Goal: Information Seeking & Learning: Learn about a topic

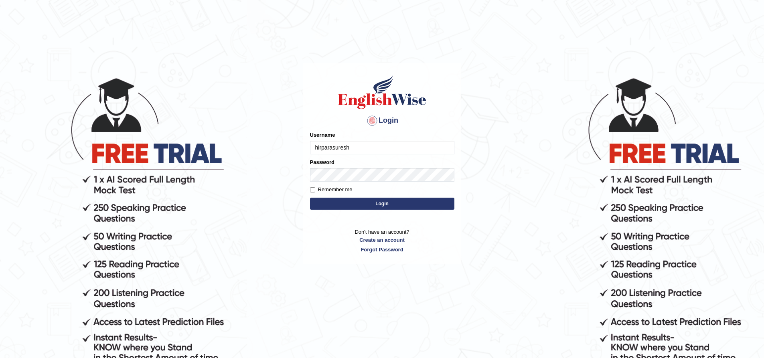
type input "hirparasuresh"
click at [386, 206] on button "Login" at bounding box center [382, 204] width 144 height 12
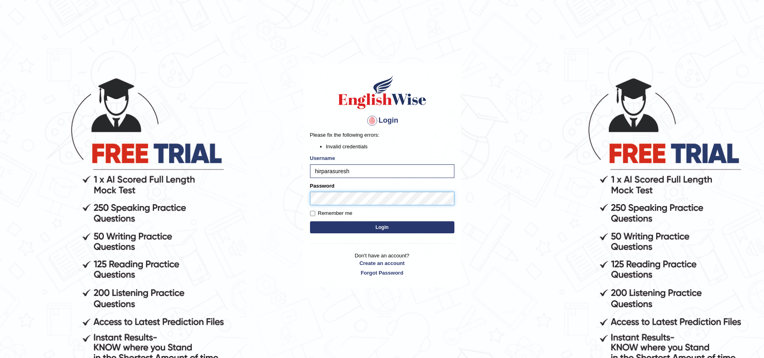
click at [247, 182] on body "Login Please fix the following errors: Invalid credentials Username hirparasure…" at bounding box center [382, 217] width 764 height 358
click at [359, 225] on button "Login" at bounding box center [382, 227] width 144 height 12
drag, startPoint x: 353, startPoint y: 169, endPoint x: 165, endPoint y: 103, distance: 199.2
click at [165, 103] on body "Login Please fix the following errors: Invalid credentials Username hirparasure…" at bounding box center [382, 217] width 764 height 358
type input "sureshhirpara"
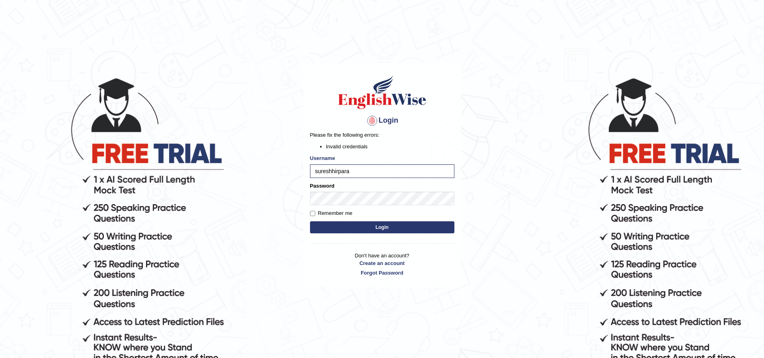
click at [364, 225] on button "Login" at bounding box center [382, 227] width 144 height 12
click at [307, 194] on div "Login Please fix the following errors: Invalid credentials Username sureshhirpa…" at bounding box center [382, 175] width 158 height 224
click at [350, 228] on button "Login" at bounding box center [382, 227] width 144 height 12
click at [365, 228] on button "Login" at bounding box center [382, 227] width 144 height 12
click at [273, 184] on body "Login Please fix the following errors: Invalid credentials Username sureshhirpa…" at bounding box center [382, 217] width 764 height 358
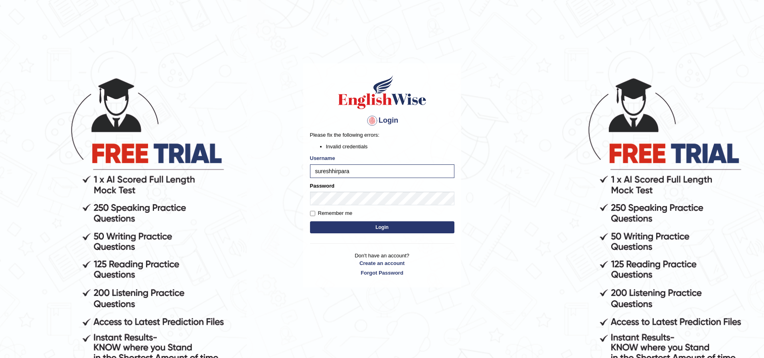
click at [377, 225] on button "Login" at bounding box center [382, 227] width 144 height 12
drag, startPoint x: 364, startPoint y: 171, endPoint x: 257, endPoint y: 152, distance: 109.1
click at [257, 152] on body "Login Please fix the following errors: Invalid credentials Username sureshhirpa…" at bounding box center [382, 217] width 764 height 358
type input "hirparasuresh"
click at [156, 142] on body "Login Please fix the following errors: Invalid credentials Username hirparasure…" at bounding box center [382, 217] width 764 height 358
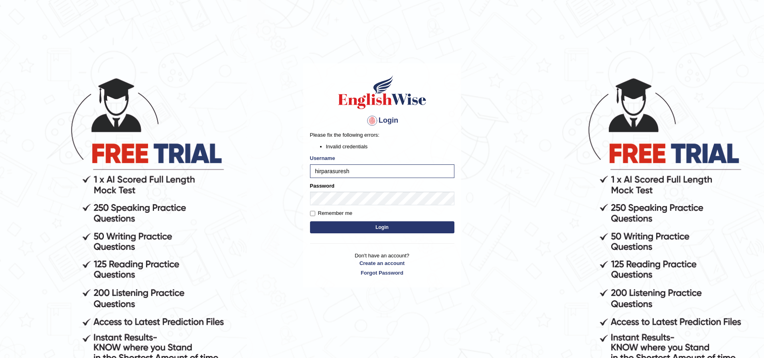
click at [371, 229] on button "Login" at bounding box center [382, 227] width 144 height 12
drag, startPoint x: 368, startPoint y: 174, endPoint x: 83, endPoint y: 98, distance: 295.6
click at [83, 98] on body "Login Please fix the following errors: Invalid credentials Username hirparasure…" at bounding box center [382, 217] width 764 height 358
drag, startPoint x: 365, startPoint y: 171, endPoint x: 463, endPoint y: 198, distance: 101.8
click at [463, 198] on body "Login Please fix the following errors: Invalid credentials Username sureshkumar…" at bounding box center [382, 217] width 764 height 358
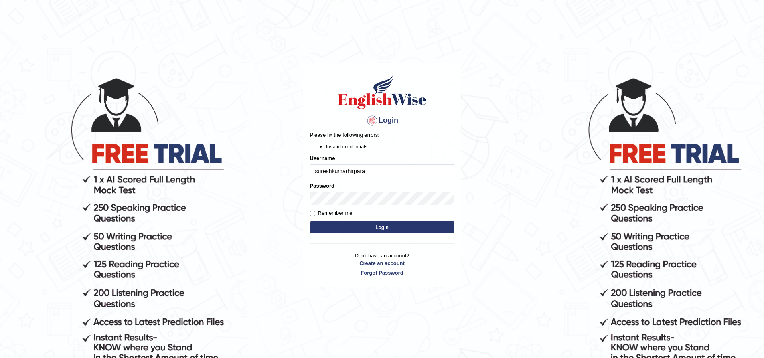
type input "sureshkumarhirpara"
click at [99, 155] on body "Login Please fix the following errors: Invalid credentials Username sureshkumar…" at bounding box center [382, 217] width 764 height 358
click at [332, 231] on button "Login" at bounding box center [382, 227] width 144 height 12
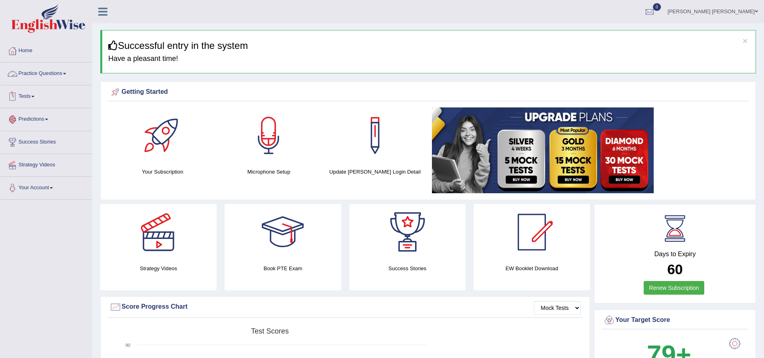
click at [71, 73] on link "Practice Questions" at bounding box center [45, 73] width 91 height 20
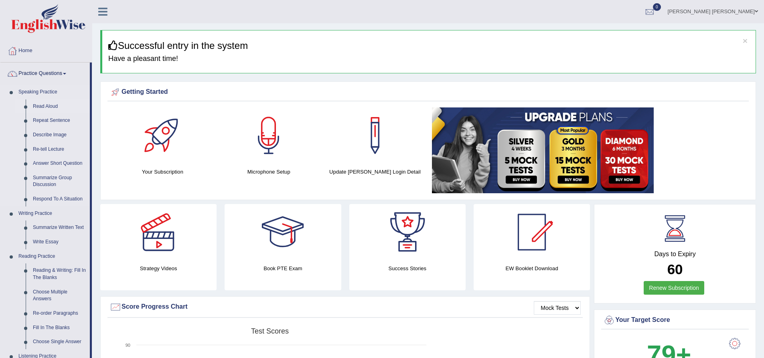
click at [53, 106] on link "Read Aloud" at bounding box center [59, 106] width 61 height 14
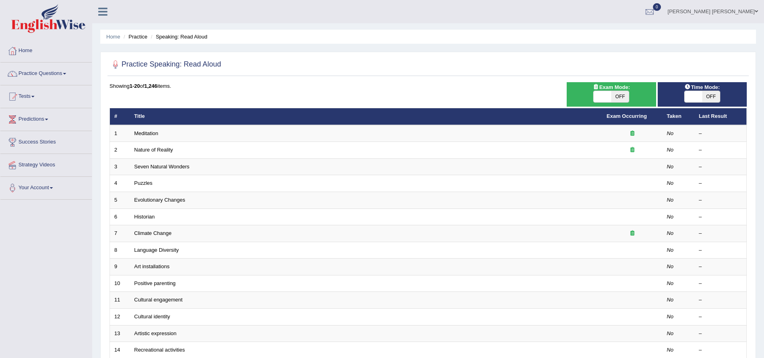
click at [706, 96] on span "OFF" at bounding box center [711, 96] width 18 height 11
checkbox input "true"
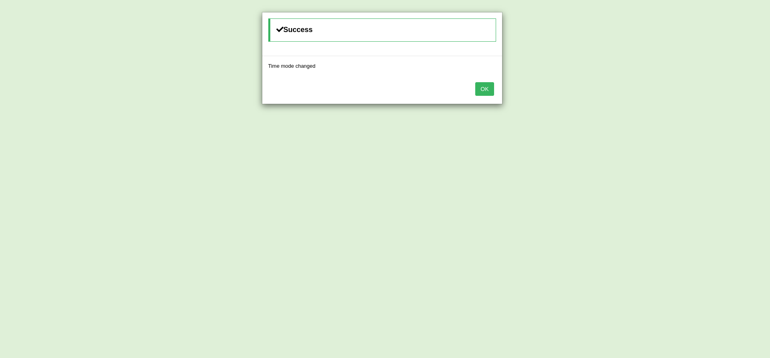
click at [480, 92] on button "OK" at bounding box center [484, 89] width 18 height 14
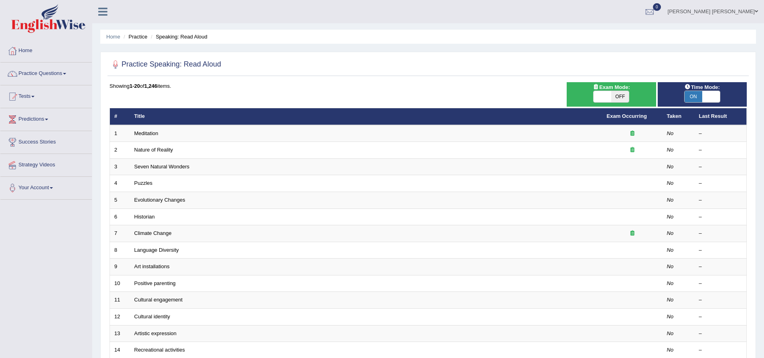
click at [616, 95] on span "OFF" at bounding box center [620, 96] width 18 height 11
checkbox input "true"
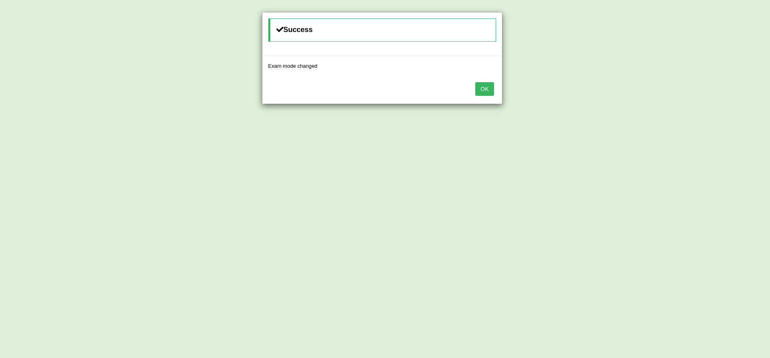
click at [490, 89] on button "OK" at bounding box center [484, 89] width 18 height 14
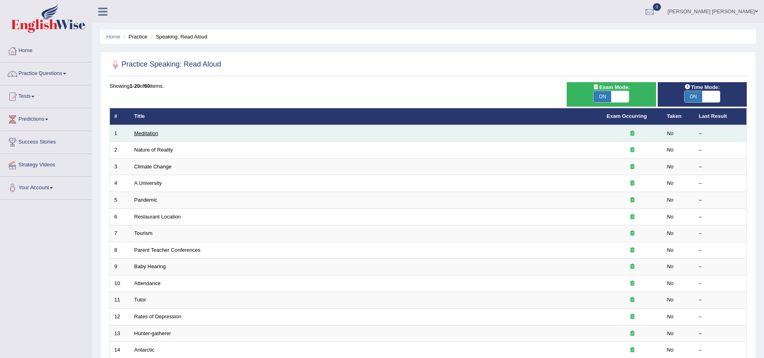
click at [150, 131] on link "Meditation" at bounding box center [146, 133] width 24 height 6
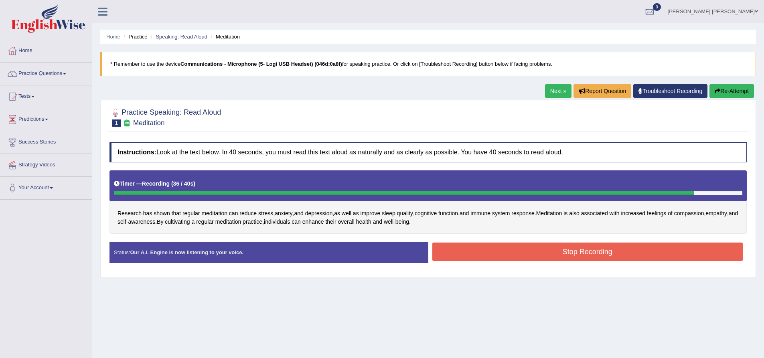
click at [503, 245] on button "Stop Recording" at bounding box center [587, 252] width 311 height 18
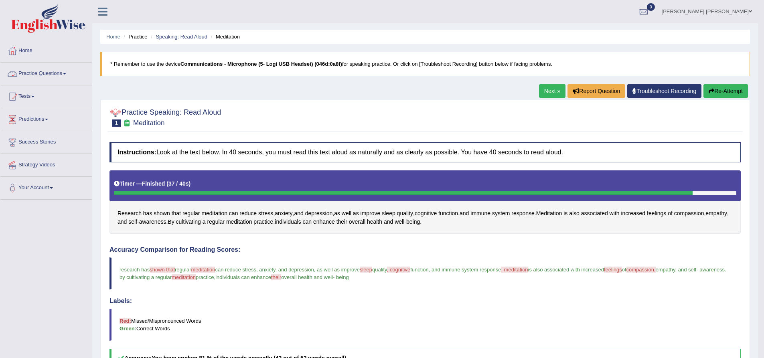
click at [48, 71] on link "Practice Questions" at bounding box center [45, 73] width 91 height 20
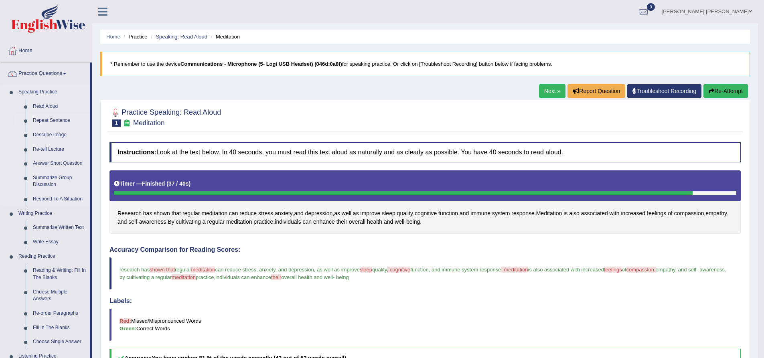
click at [50, 119] on link "Repeat Sentence" at bounding box center [59, 120] width 61 height 14
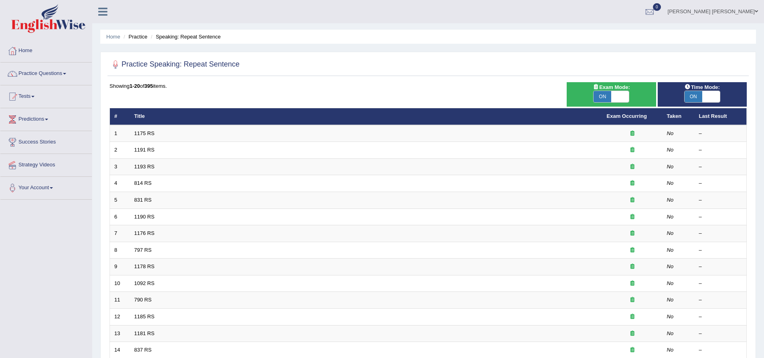
click at [609, 97] on span "ON" at bounding box center [602, 96] width 18 height 11
checkbox input "false"
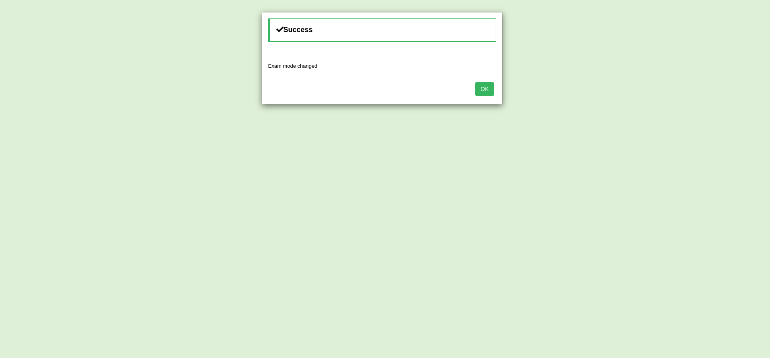
click at [481, 86] on button "OK" at bounding box center [484, 89] width 18 height 14
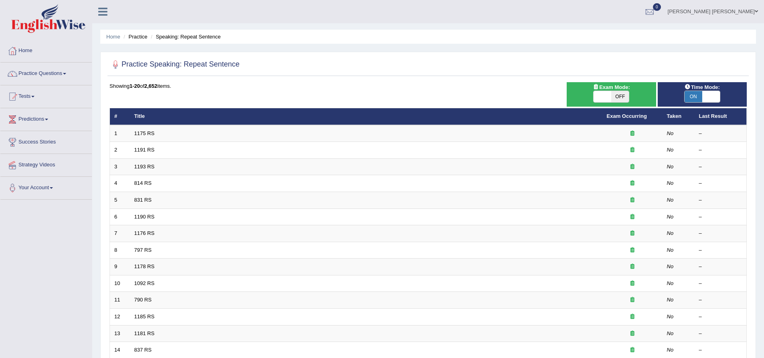
click at [614, 99] on span "OFF" at bounding box center [620, 96] width 18 height 11
checkbox input "true"
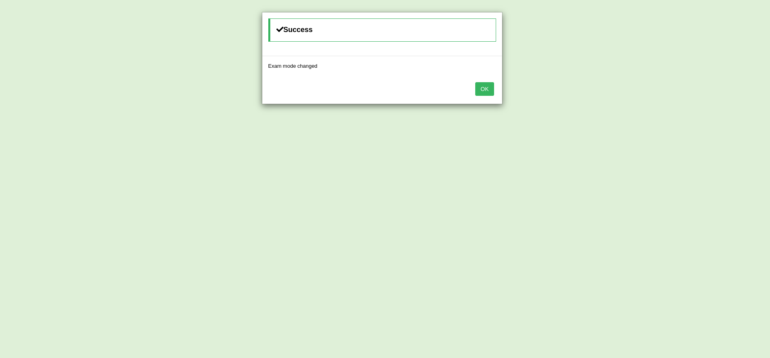
click at [480, 87] on button "OK" at bounding box center [484, 89] width 18 height 14
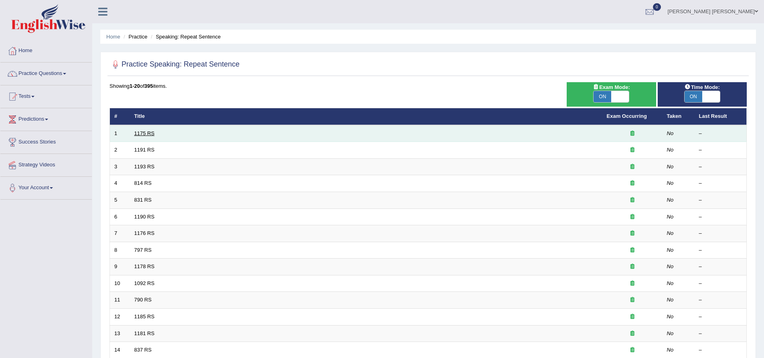
click at [148, 133] on link "1175 RS" at bounding box center [144, 133] width 20 height 6
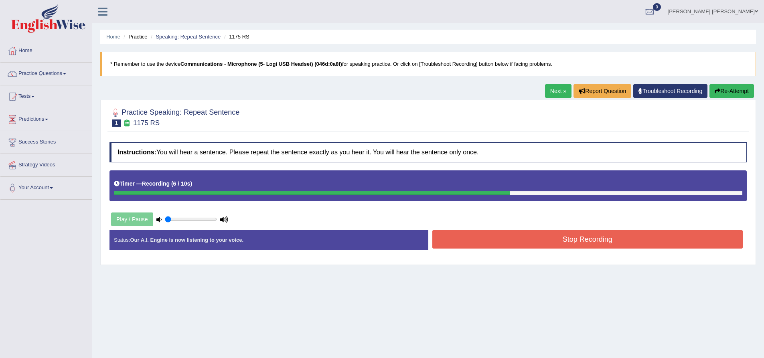
click at [511, 241] on button "Stop Recording" at bounding box center [587, 239] width 311 height 18
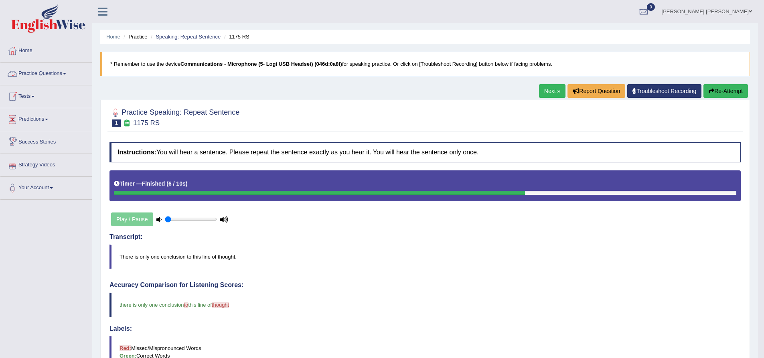
click at [34, 95] on link "Tests" at bounding box center [45, 95] width 91 height 20
click at [63, 71] on link "Practice Questions" at bounding box center [45, 73] width 91 height 20
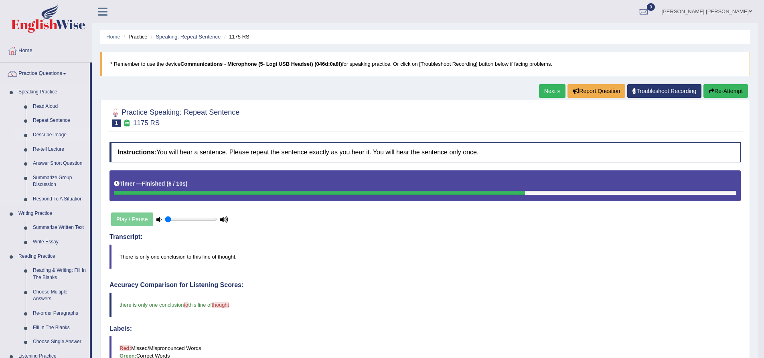
click at [52, 132] on link "Describe Image" at bounding box center [59, 135] width 61 height 14
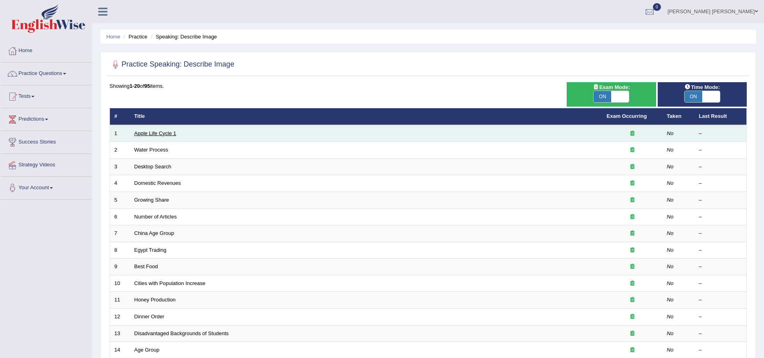
click at [152, 133] on link "Apple Life Cycle 1" at bounding box center [155, 133] width 42 height 6
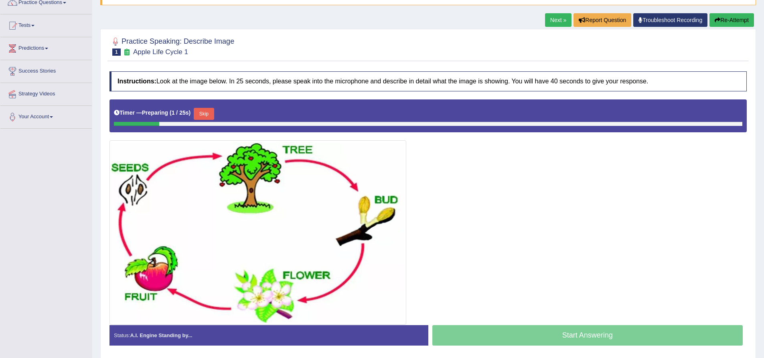
scroll to position [80, 0]
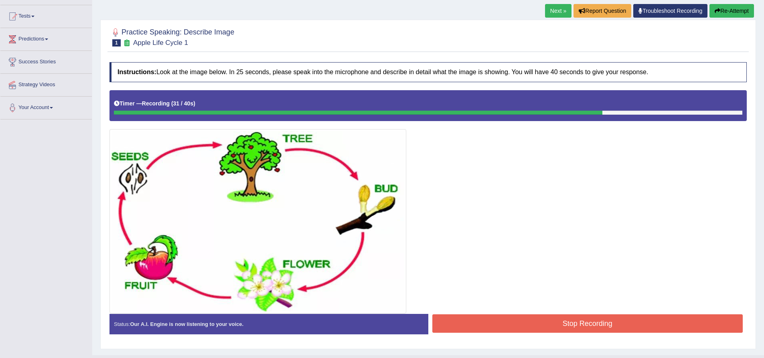
click at [538, 329] on button "Stop Recording" at bounding box center [587, 323] width 311 height 18
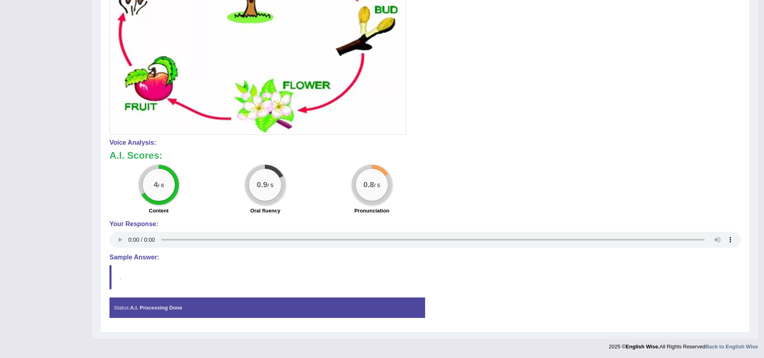
scroll to position [260, 0]
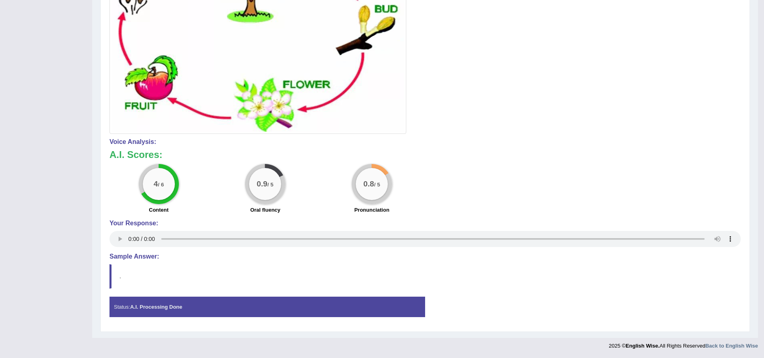
click at [142, 305] on strong "A.I. Processing Done" at bounding box center [156, 307] width 52 height 6
click at [118, 275] on blockquote "." at bounding box center [424, 276] width 631 height 24
click at [123, 279] on blockquote "." at bounding box center [424, 276] width 631 height 24
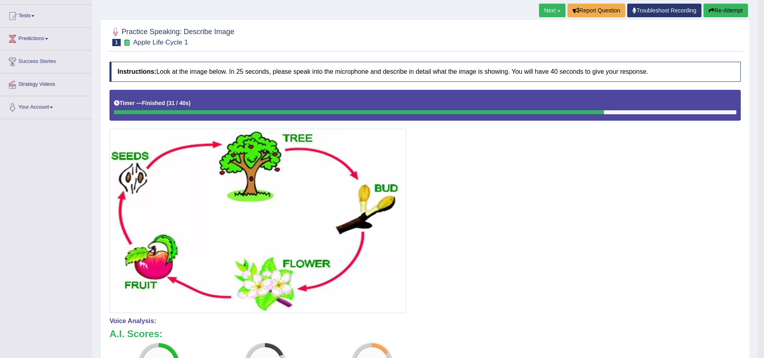
scroll to position [0, 0]
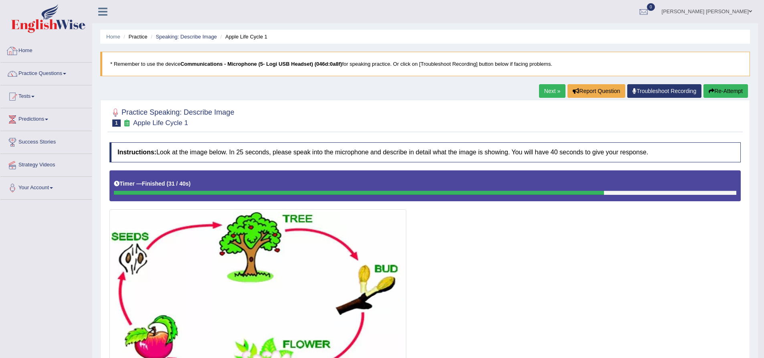
click at [18, 49] on div at bounding box center [12, 51] width 12 height 12
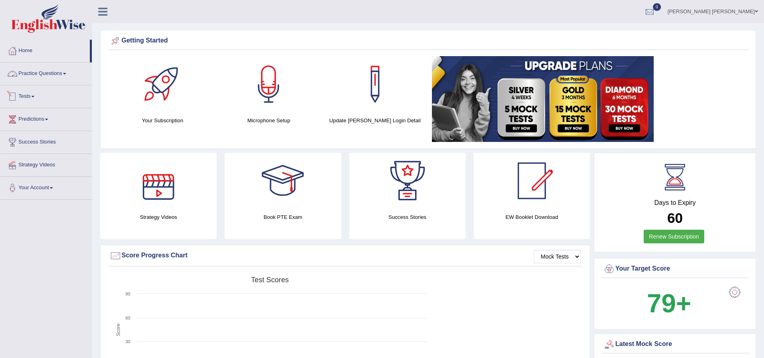
click at [69, 74] on link "Practice Questions" at bounding box center [45, 73] width 91 height 20
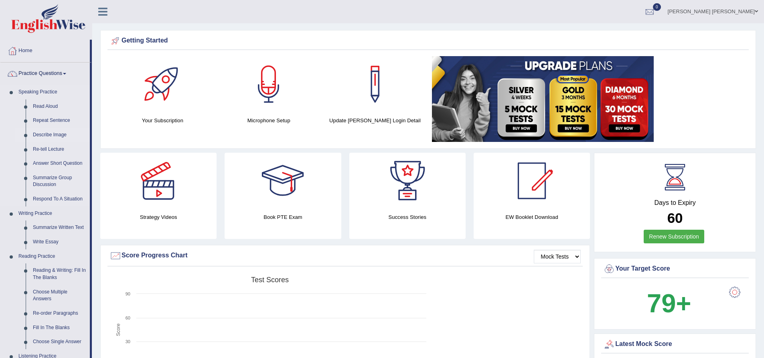
click at [61, 135] on link "Describe Image" at bounding box center [59, 135] width 61 height 14
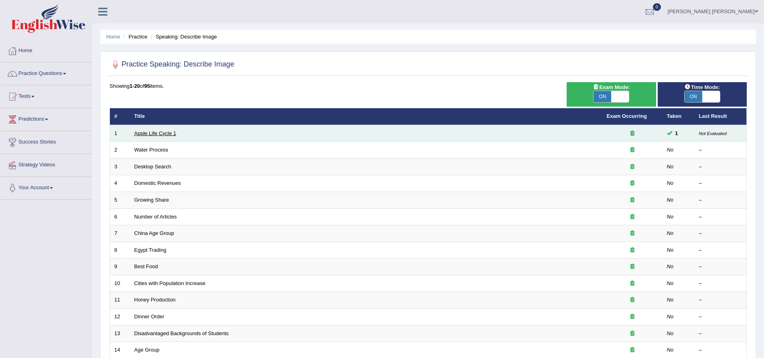
click at [172, 130] on link "Apple Life Cycle 1" at bounding box center [155, 133] width 42 height 6
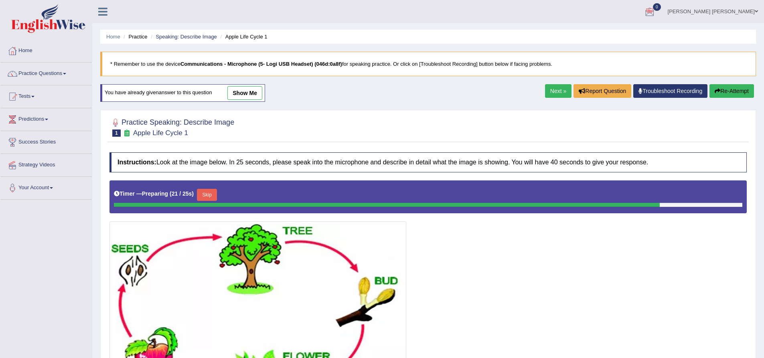
scroll to position [40, 0]
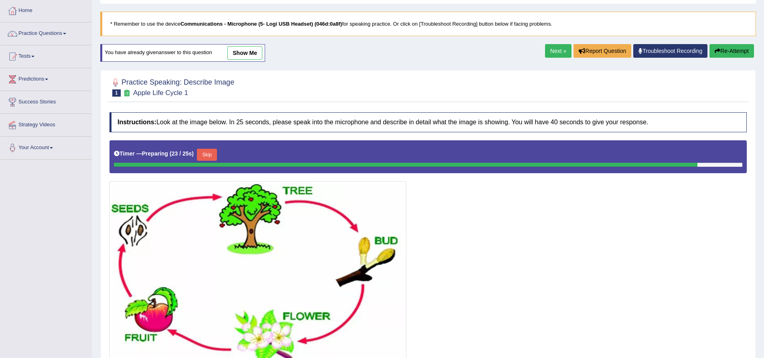
click at [251, 51] on link "show me" at bounding box center [244, 53] width 35 height 14
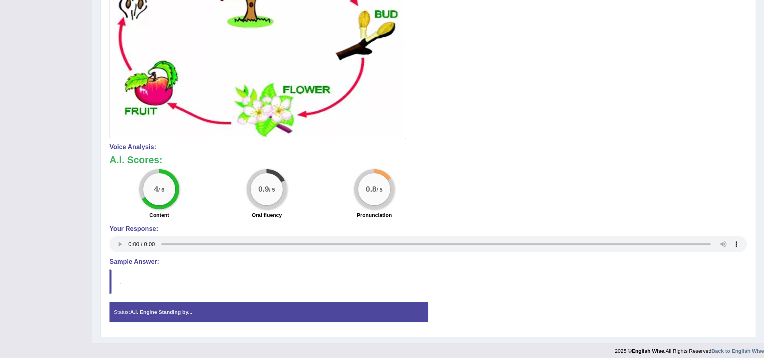
scroll to position [264, 0]
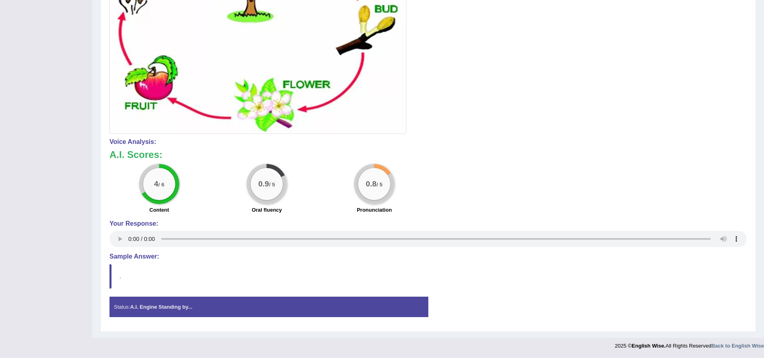
click at [119, 275] on blockquote "." at bounding box center [427, 276] width 637 height 24
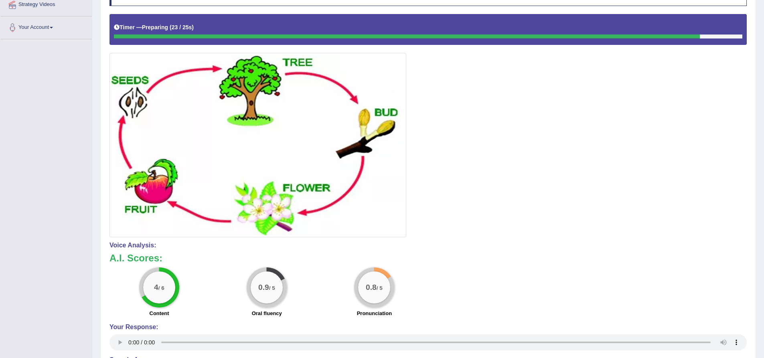
scroll to position [0, 0]
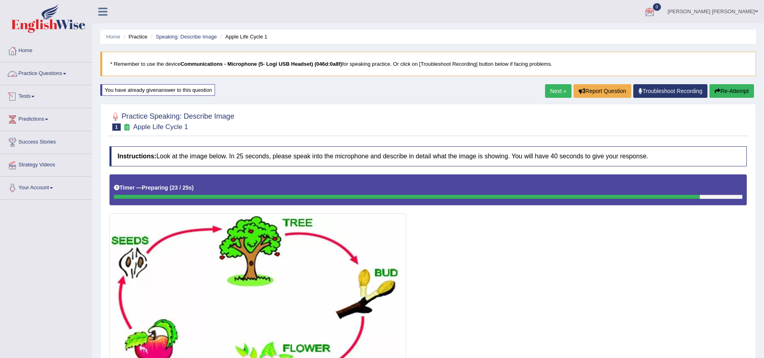
click at [36, 92] on link "Tests" at bounding box center [45, 95] width 91 height 20
click at [60, 71] on link "Practice Questions" at bounding box center [45, 73] width 91 height 20
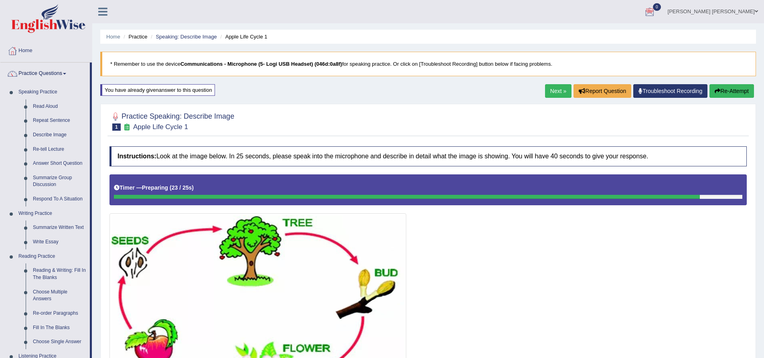
click at [58, 71] on link "Practice Questions" at bounding box center [44, 73] width 89 height 20
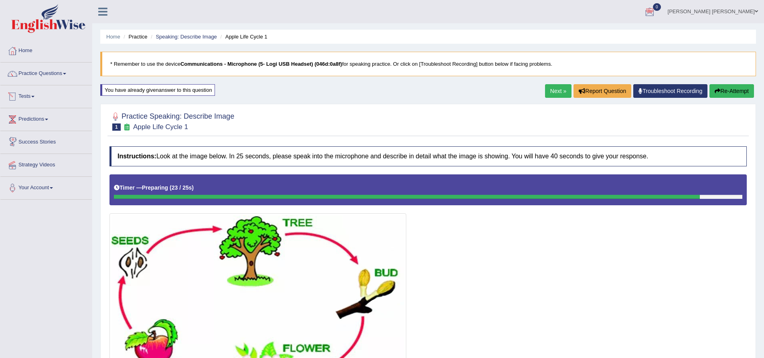
click at [34, 97] on span at bounding box center [32, 97] width 3 height 2
click at [24, 142] on link "History" at bounding box center [52, 143] width 75 height 14
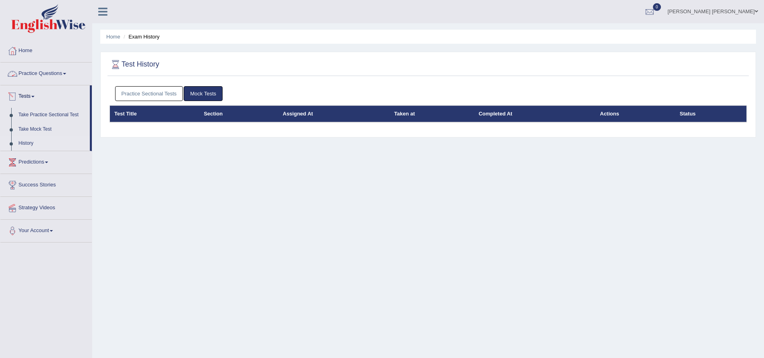
click at [53, 74] on link "Practice Questions" at bounding box center [45, 73] width 91 height 20
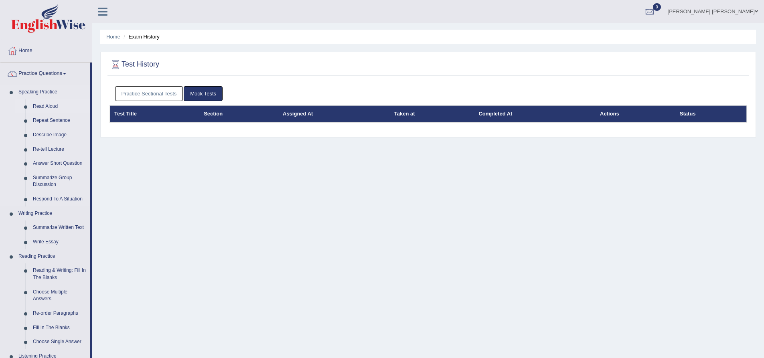
click at [51, 105] on link "Read Aloud" at bounding box center [59, 106] width 61 height 14
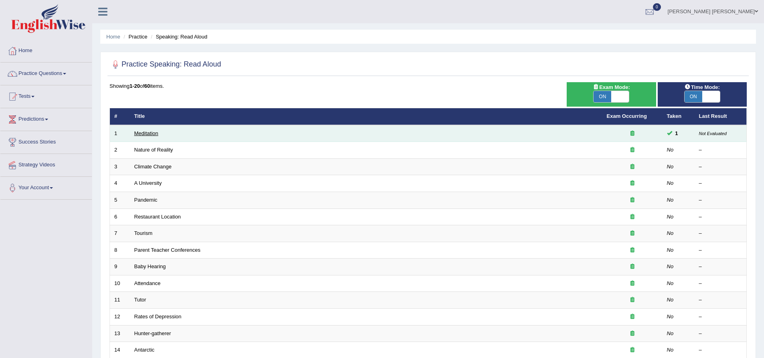
click at [148, 134] on link "Meditation" at bounding box center [146, 133] width 24 height 6
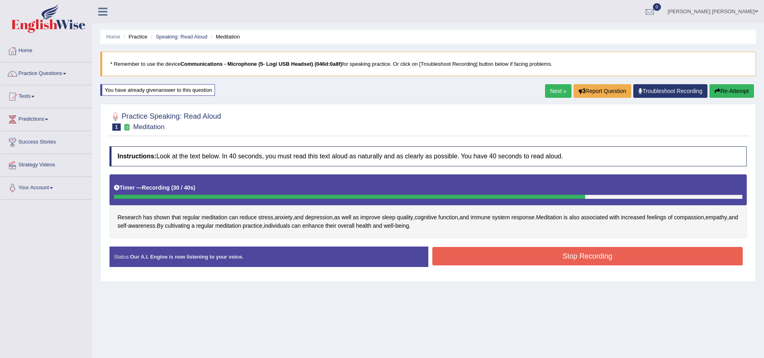
click at [462, 264] on button "Stop Recording" at bounding box center [587, 256] width 311 height 18
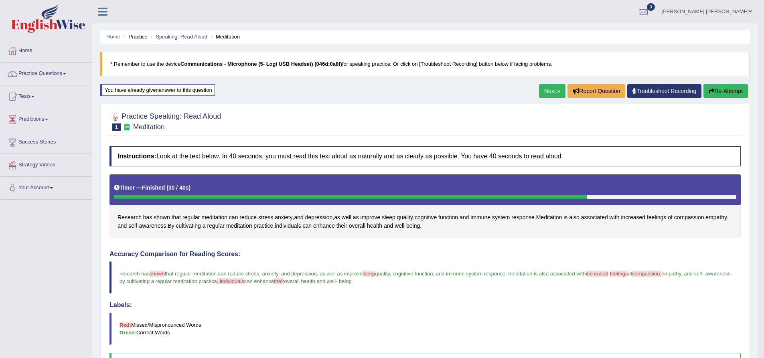
click at [717, 89] on button "Re-Attempt" at bounding box center [725, 91] width 44 height 14
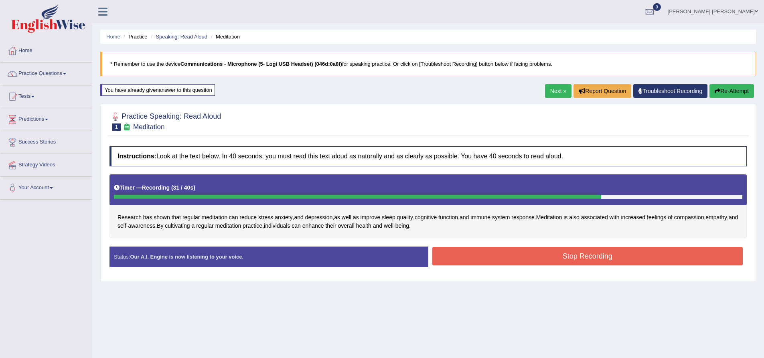
click at [610, 261] on button "Stop Recording" at bounding box center [587, 256] width 311 height 18
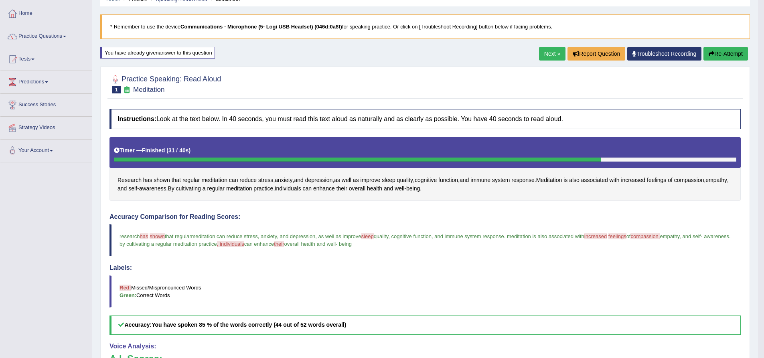
scroll to position [34, 0]
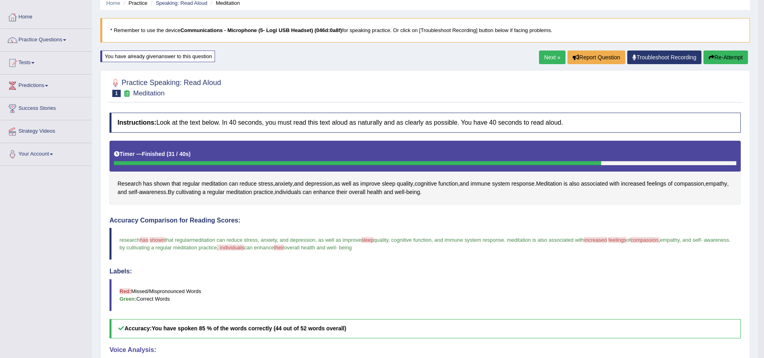
click at [720, 56] on button "Re-Attempt" at bounding box center [725, 58] width 44 height 14
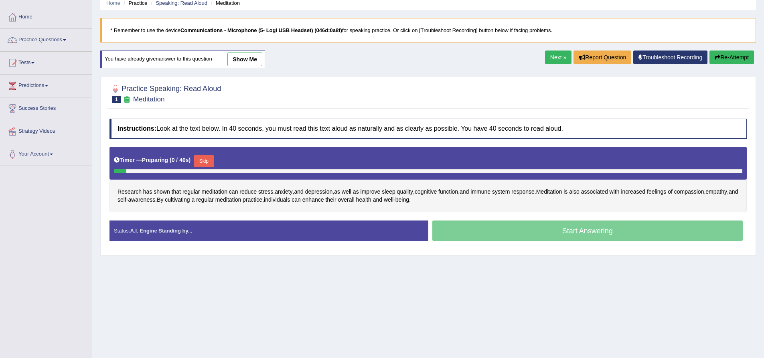
click at [202, 160] on button "Skip" at bounding box center [204, 161] width 20 height 12
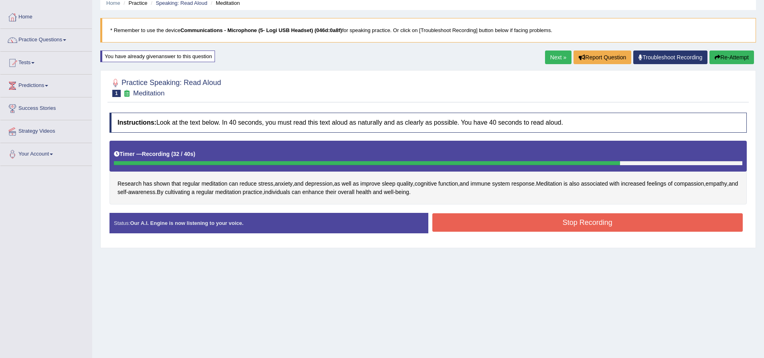
click at [483, 223] on button "Stop Recording" at bounding box center [587, 222] width 311 height 18
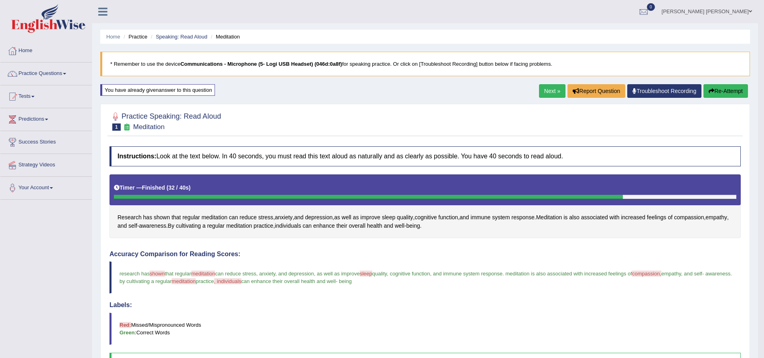
click at [728, 92] on button "Re-Attempt" at bounding box center [725, 91] width 44 height 14
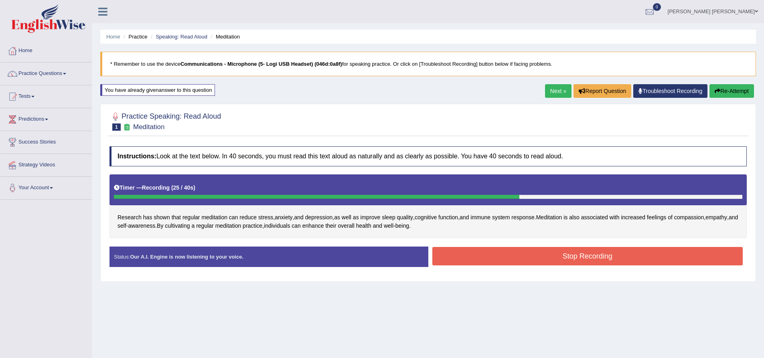
click at [493, 261] on button "Stop Recording" at bounding box center [587, 256] width 311 height 18
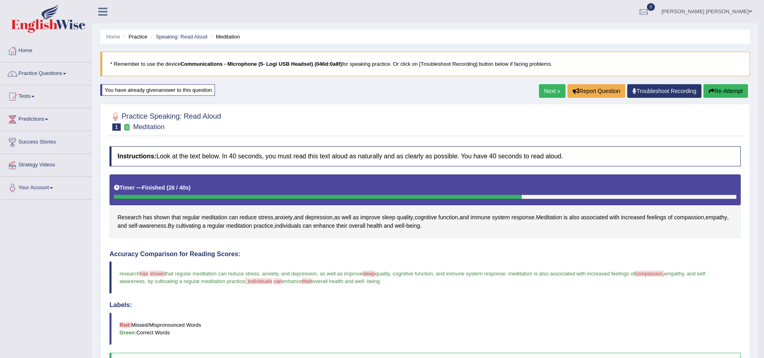
click at [735, 92] on button "Re-Attempt" at bounding box center [725, 91] width 44 height 14
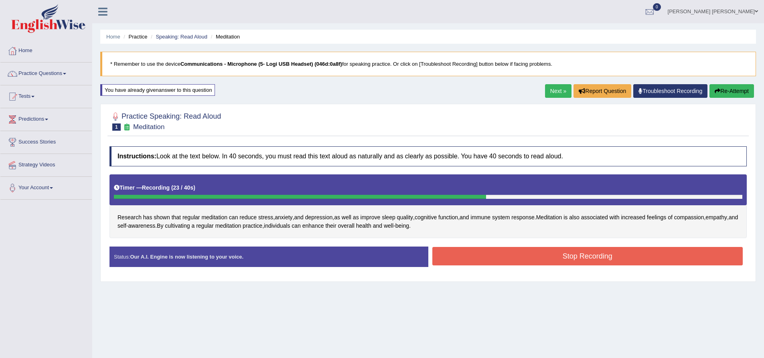
click at [491, 255] on button "Stop Recording" at bounding box center [587, 256] width 311 height 18
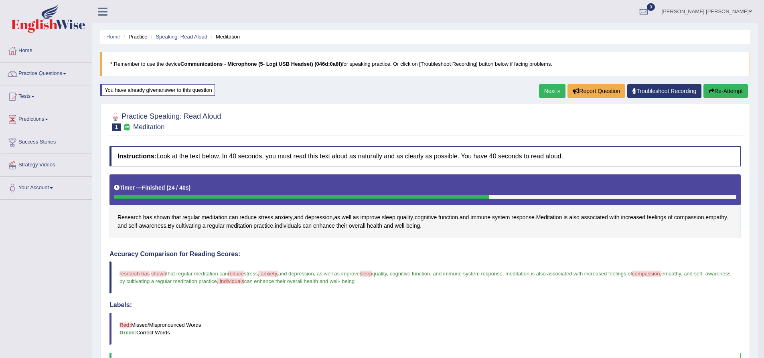
click at [724, 91] on button "Re-Attempt" at bounding box center [725, 91] width 44 height 14
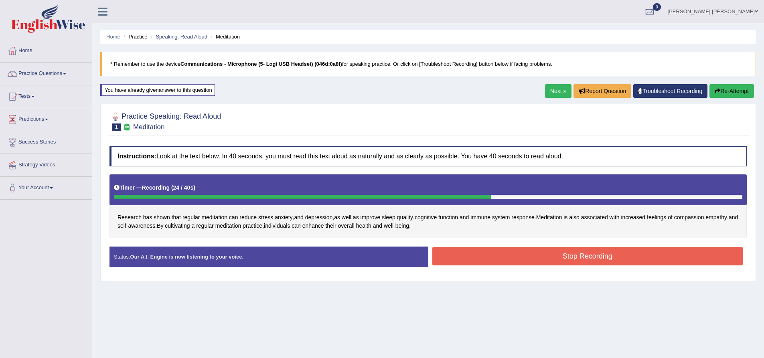
click at [543, 262] on button "Stop Recording" at bounding box center [587, 256] width 311 height 18
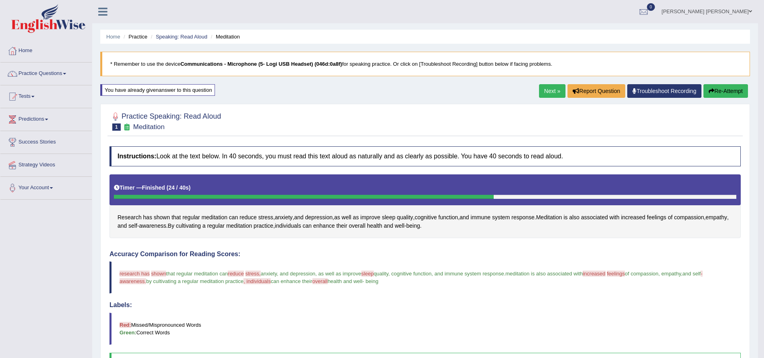
click at [718, 95] on button "Re-Attempt" at bounding box center [725, 91] width 44 height 14
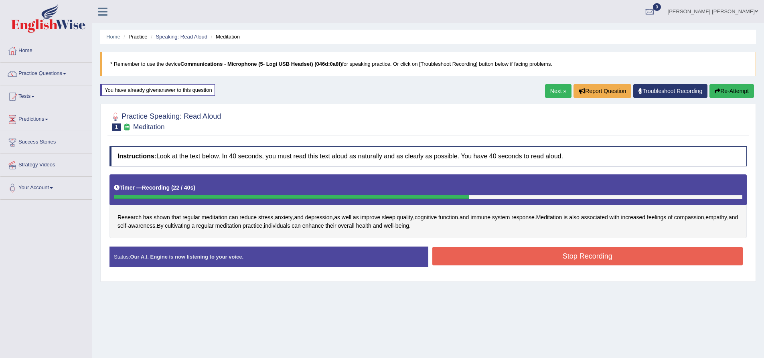
click at [586, 264] on button "Stop Recording" at bounding box center [587, 256] width 311 height 18
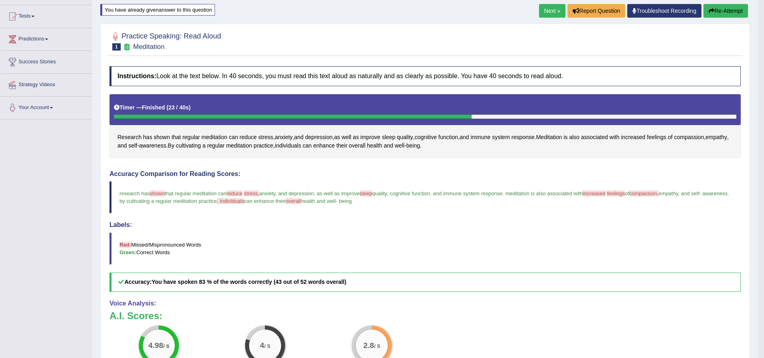
scroll to position [40, 0]
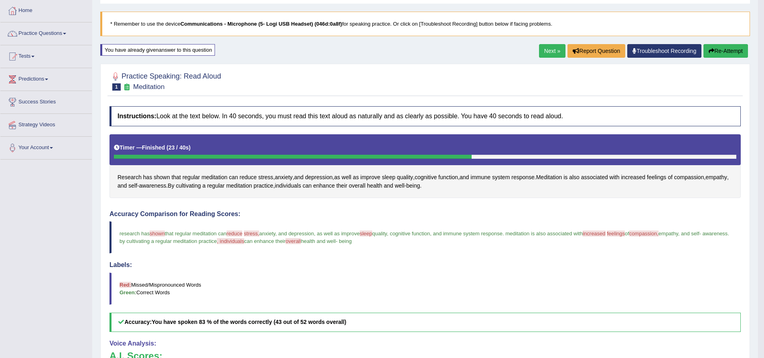
click at [720, 52] on button "Re-Attempt" at bounding box center [725, 51] width 44 height 14
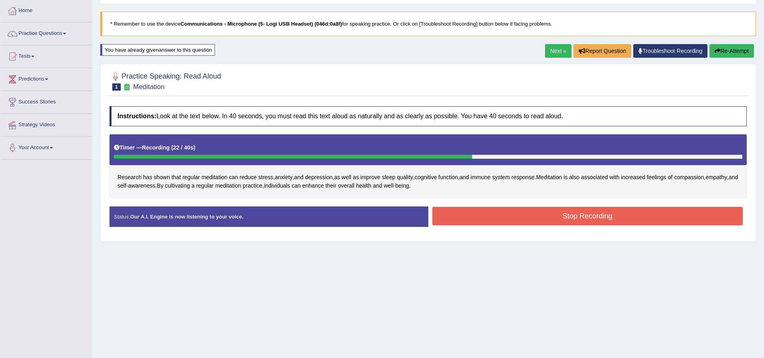
click at [585, 206] on div "Start Answering" at bounding box center [587, 206] width 319 height 0
click at [581, 210] on button "Stop Recording" at bounding box center [587, 216] width 311 height 18
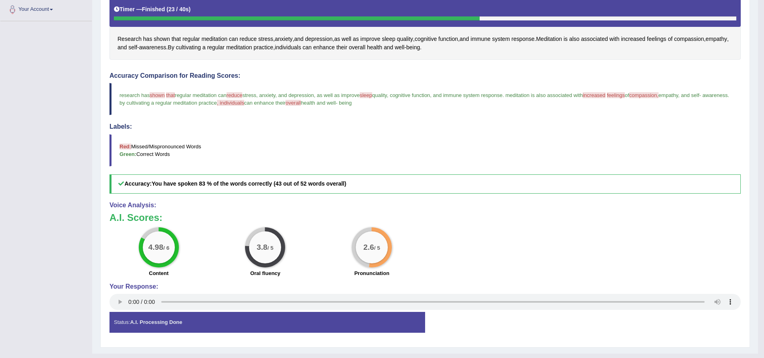
scroll to position [194, 0]
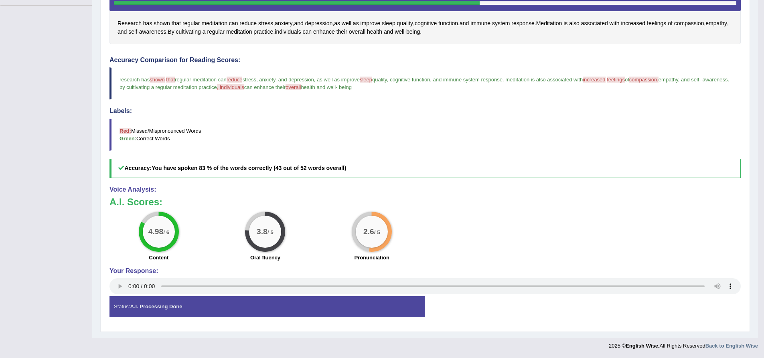
click at [148, 304] on strong "A.I. Processing Done" at bounding box center [156, 306] width 52 height 6
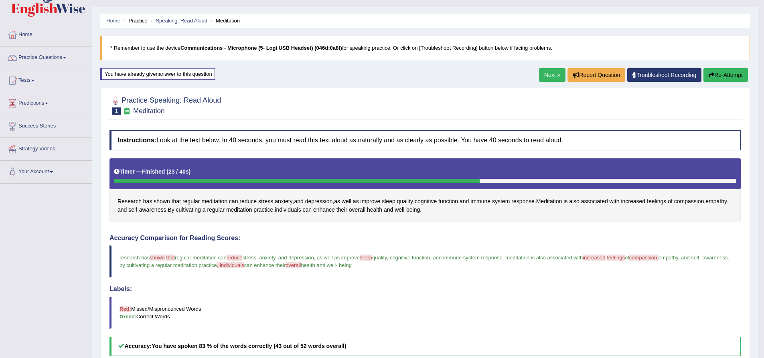
scroll to position [0, 0]
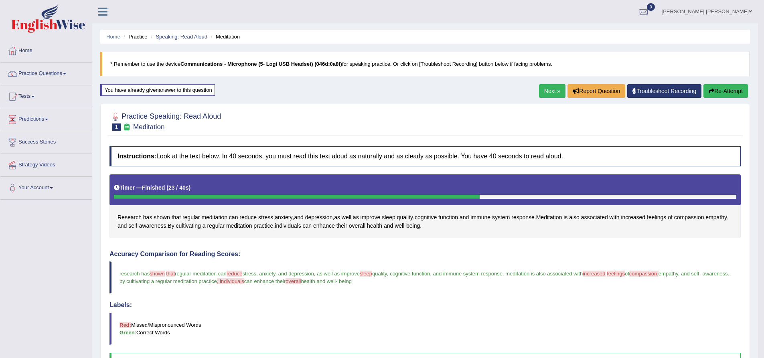
click at [553, 89] on link "Next »" at bounding box center [552, 91] width 26 height 14
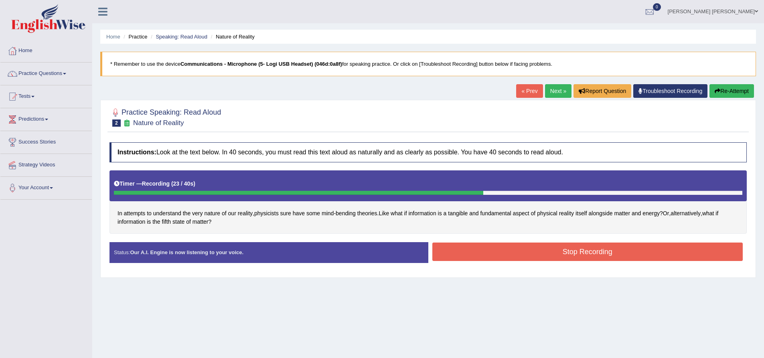
click at [492, 258] on button "Stop Recording" at bounding box center [587, 252] width 311 height 18
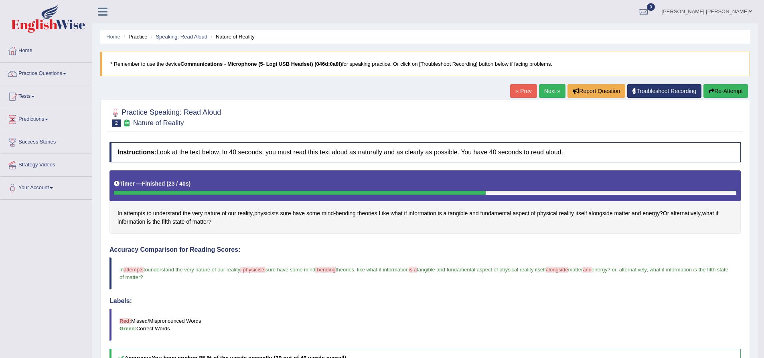
click at [711, 91] on icon "button" at bounding box center [711, 91] width 6 height 6
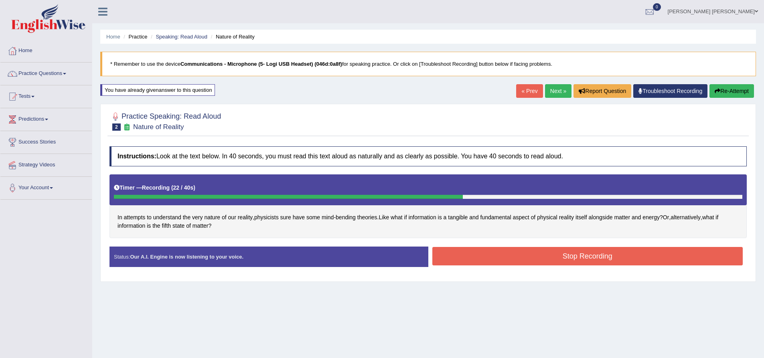
click at [499, 259] on button "Stop Recording" at bounding box center [587, 256] width 311 height 18
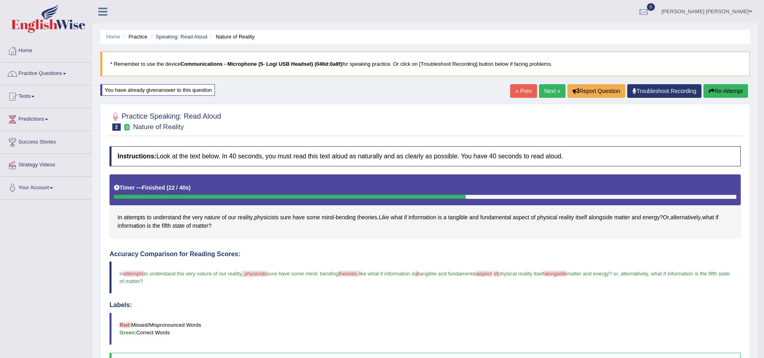
click at [738, 91] on button "Re-Attempt" at bounding box center [725, 91] width 44 height 14
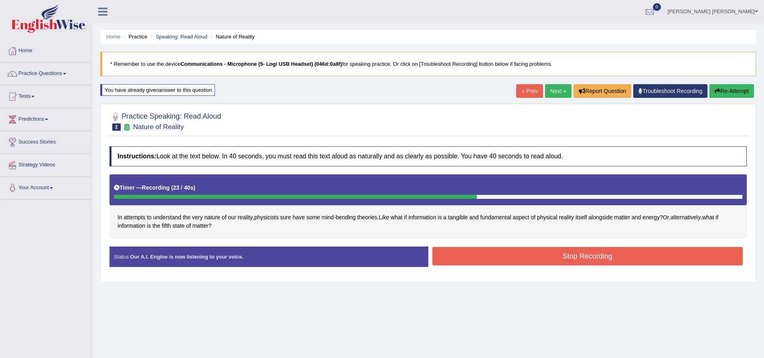
click at [504, 259] on button "Stop Recording" at bounding box center [587, 256] width 311 height 18
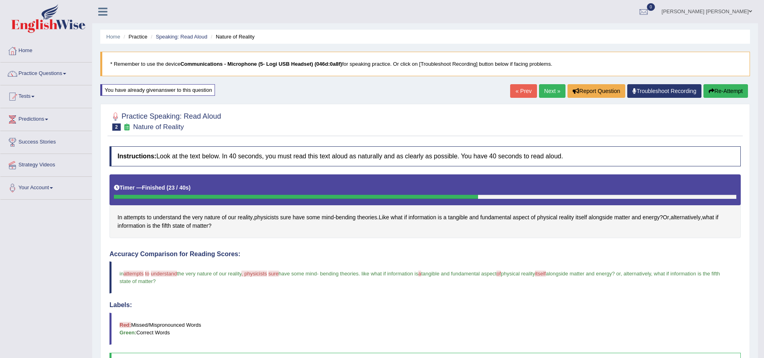
click at [543, 87] on link "Next »" at bounding box center [552, 91] width 26 height 14
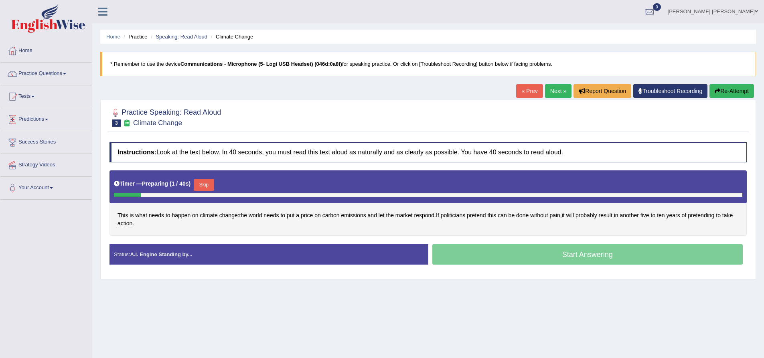
click at [114, 111] on div at bounding box center [115, 113] width 12 height 12
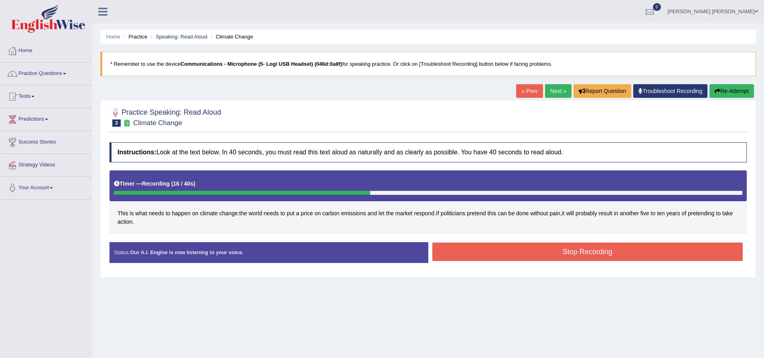
click at [461, 262] on div "Stop Recording" at bounding box center [587, 253] width 319 height 20
click at [460, 254] on button "Stop Recording" at bounding box center [587, 252] width 311 height 18
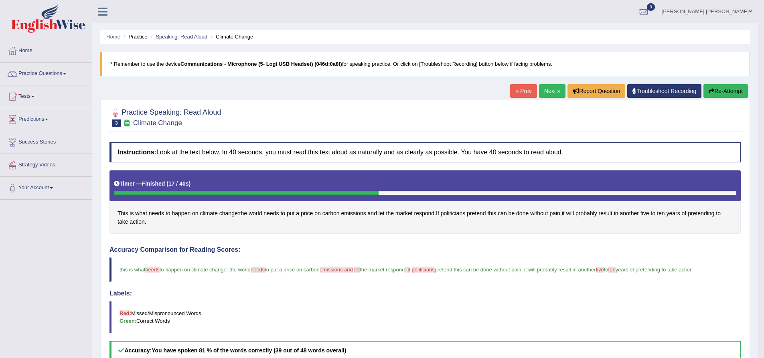
click at [720, 93] on button "Re-Attempt" at bounding box center [725, 91] width 44 height 14
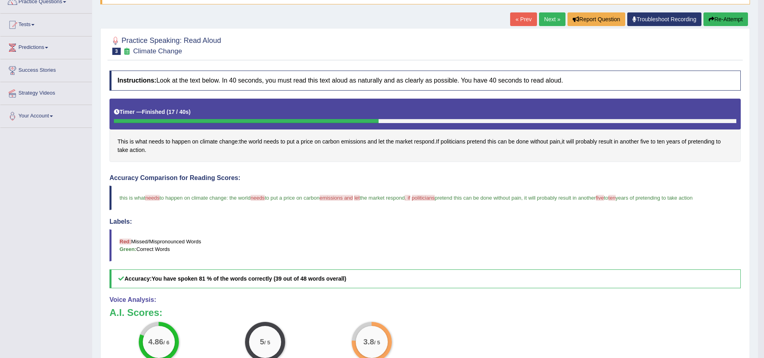
scroll to position [80, 0]
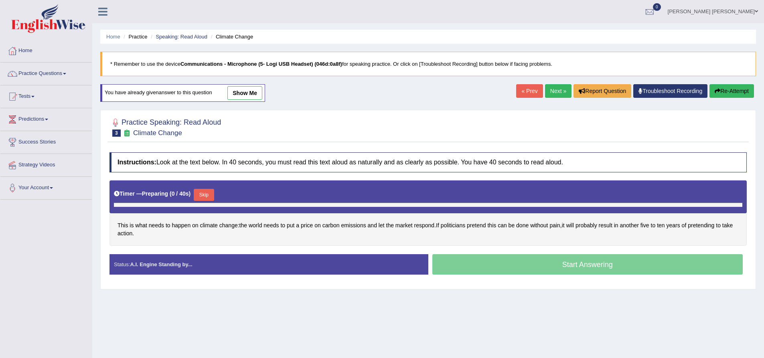
scroll to position [63, 0]
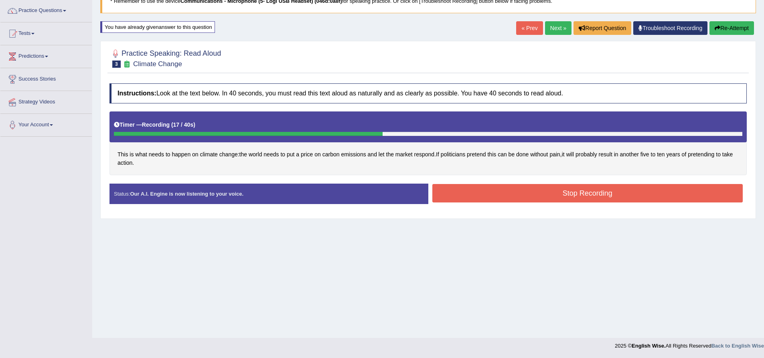
click at [556, 187] on button "Stop Recording" at bounding box center [587, 193] width 311 height 18
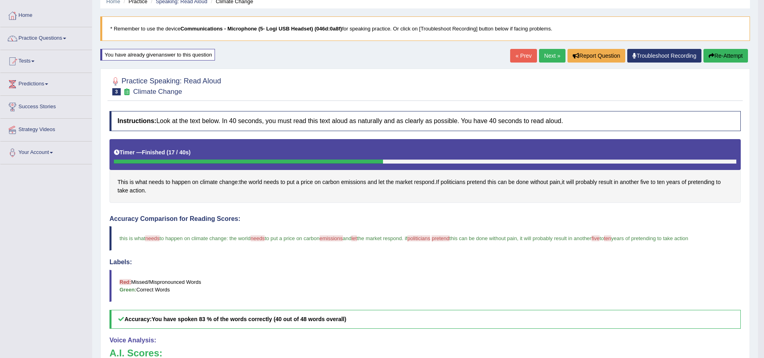
scroll to position [80, 0]
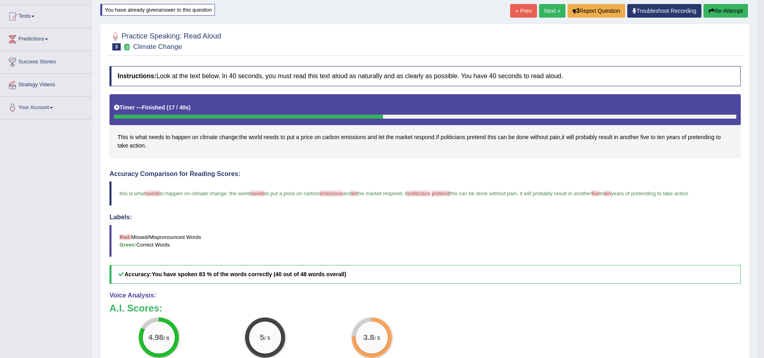
click at [550, 7] on link "Next »" at bounding box center [552, 11] width 26 height 14
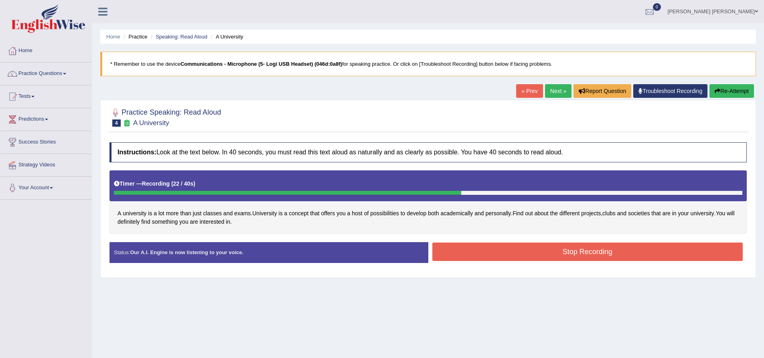
click at [546, 248] on button "Stop Recording" at bounding box center [587, 252] width 311 height 18
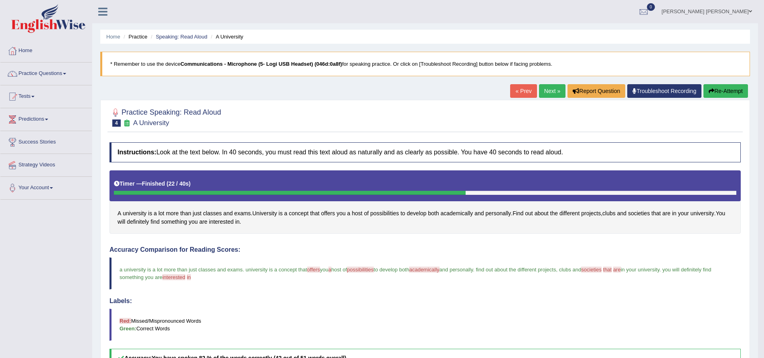
click at [740, 90] on button "Re-Attempt" at bounding box center [725, 91] width 44 height 14
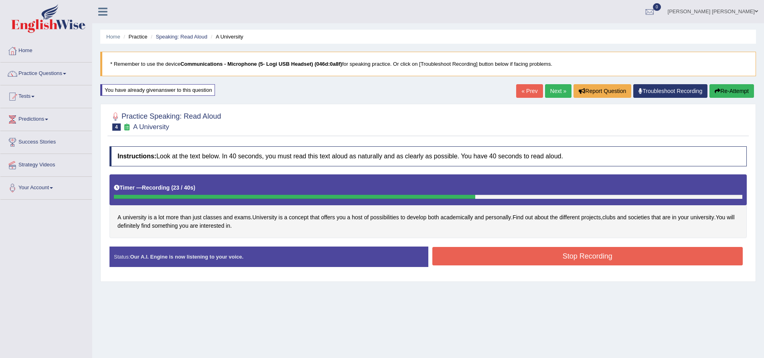
click at [539, 259] on button "Stop Recording" at bounding box center [587, 256] width 311 height 18
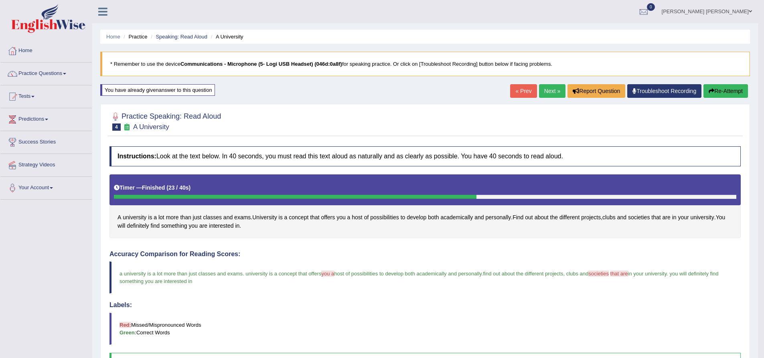
click at [708, 93] on icon "button" at bounding box center [711, 91] width 6 height 6
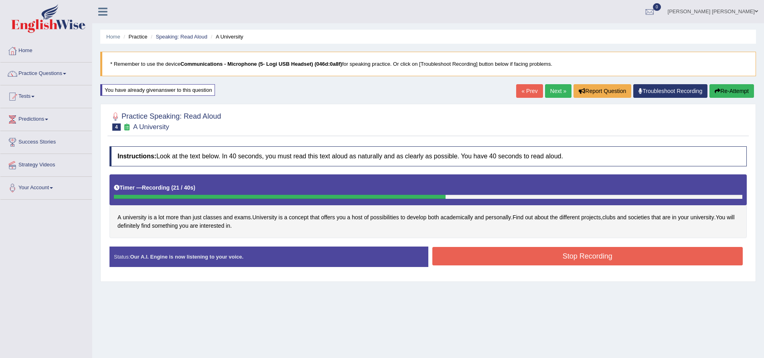
click at [519, 262] on button "Stop Recording" at bounding box center [587, 256] width 311 height 18
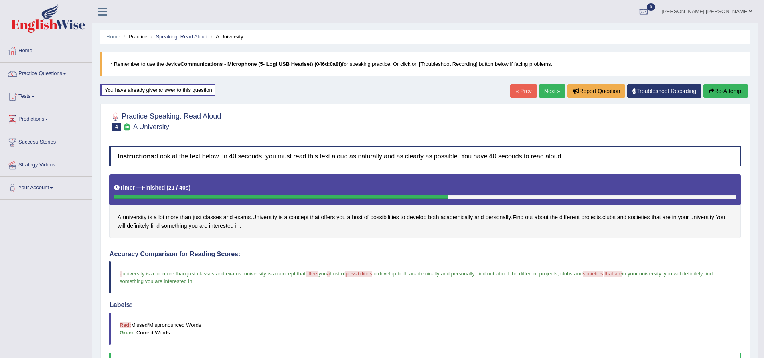
click at [546, 88] on link "Next »" at bounding box center [552, 91] width 26 height 14
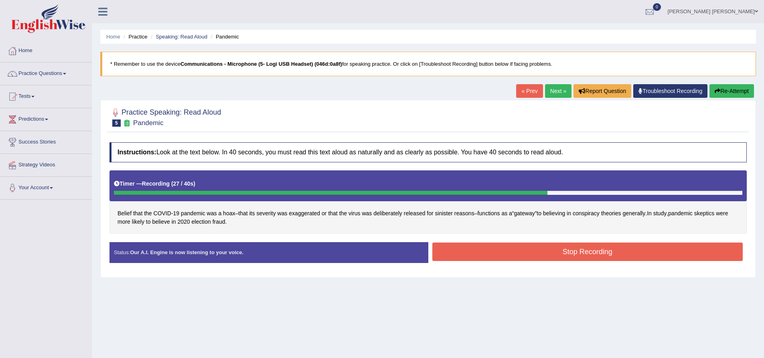
click at [531, 252] on button "Stop Recording" at bounding box center [587, 252] width 311 height 18
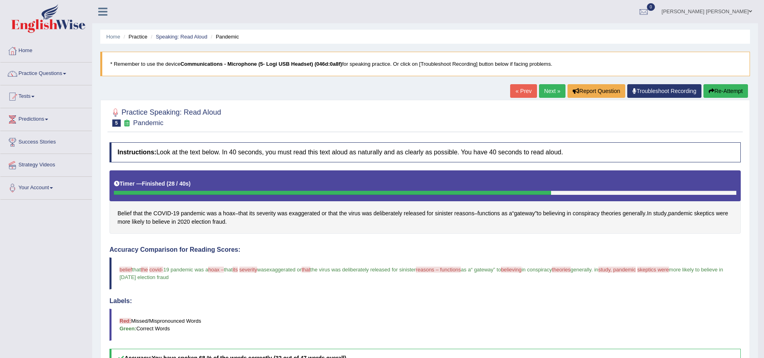
click at [722, 85] on button "Re-Attempt" at bounding box center [725, 91] width 44 height 14
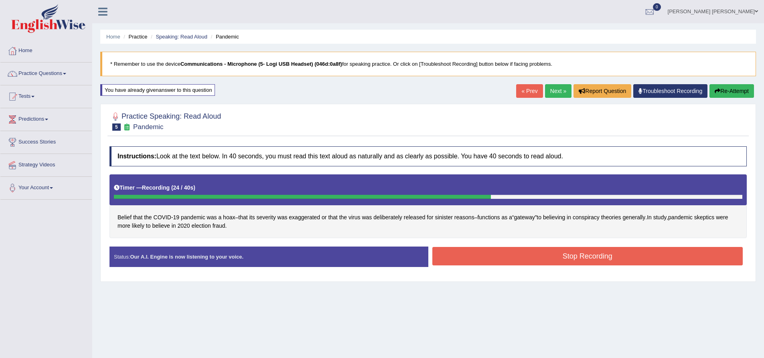
click at [542, 253] on button "Stop Recording" at bounding box center [587, 256] width 311 height 18
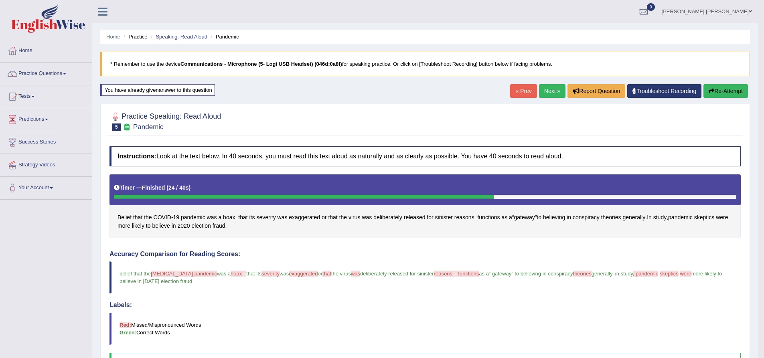
click at [554, 91] on link "Next »" at bounding box center [552, 91] width 26 height 14
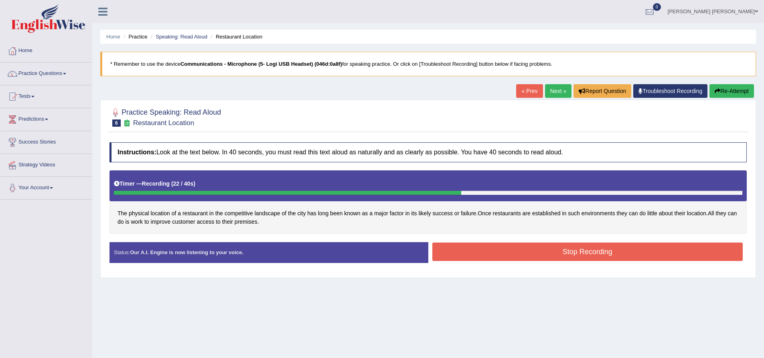
click at [566, 253] on button "Stop Recording" at bounding box center [587, 252] width 311 height 18
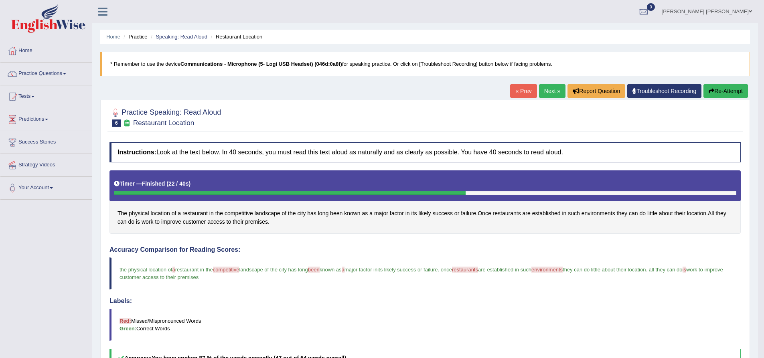
click at [732, 91] on button "Re-Attempt" at bounding box center [725, 91] width 44 height 14
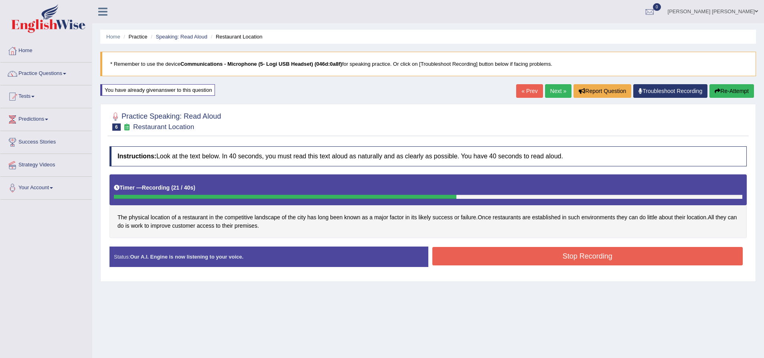
click at [552, 256] on button "Stop Recording" at bounding box center [587, 256] width 311 height 18
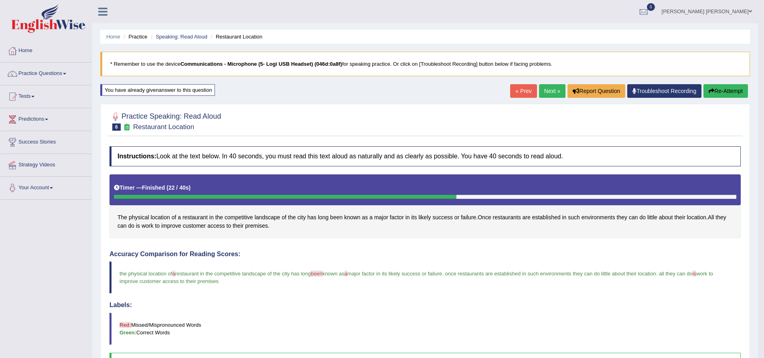
click at [550, 93] on link "Next »" at bounding box center [552, 91] width 26 height 14
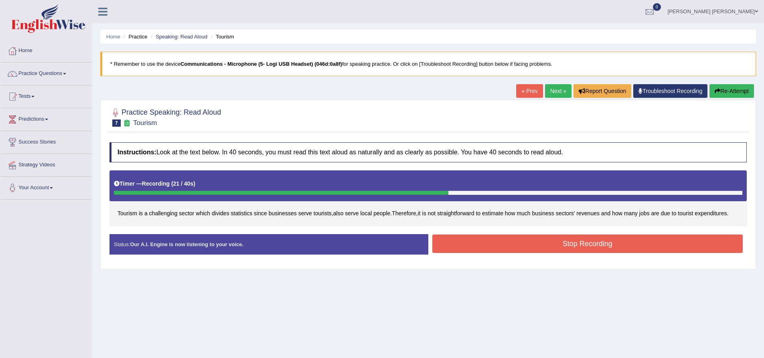
click at [535, 240] on button "Stop Recording" at bounding box center [587, 244] width 311 height 18
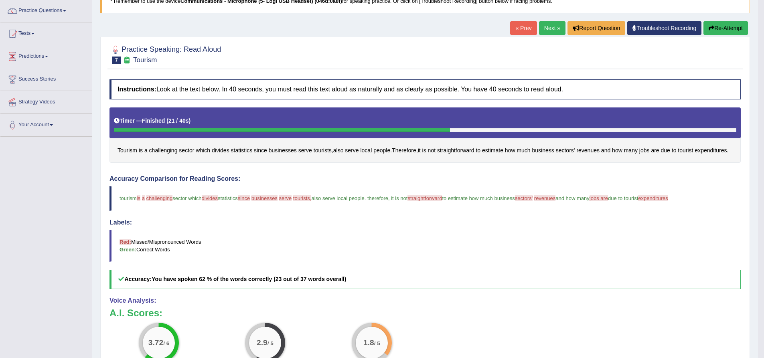
scroll to position [80, 0]
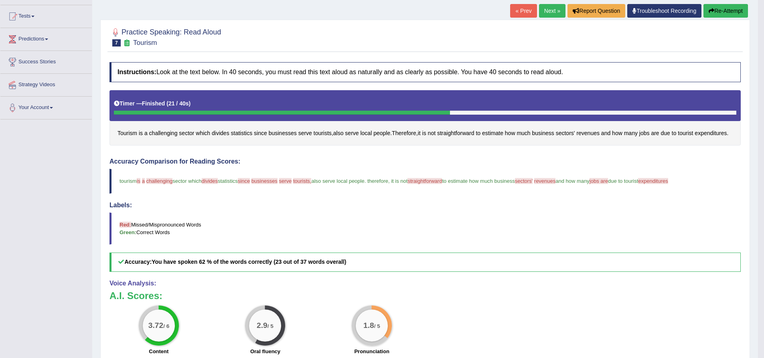
click at [722, 9] on button "Re-Attempt" at bounding box center [725, 11] width 44 height 14
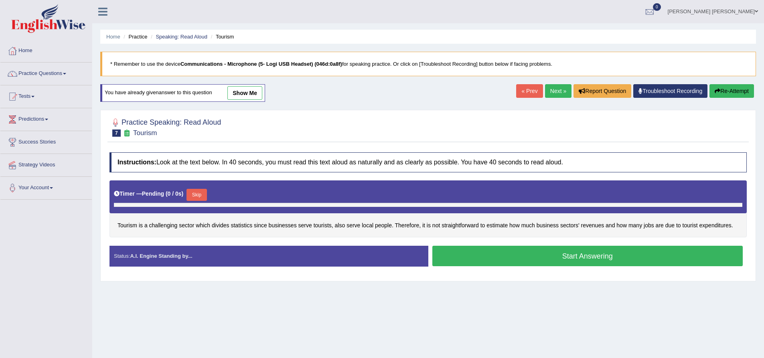
scroll to position [63, 0]
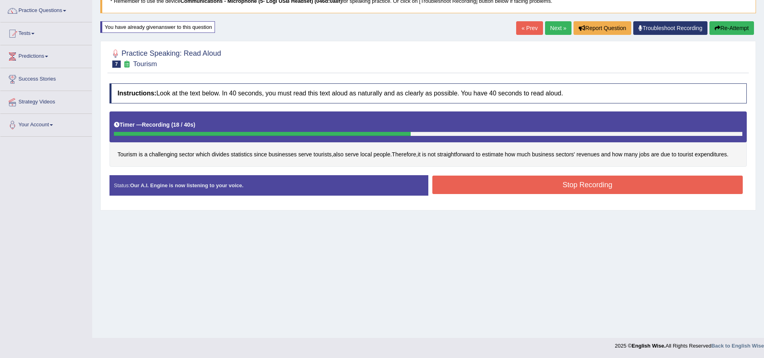
click at [574, 182] on button "Stop Recording" at bounding box center [587, 185] width 311 height 18
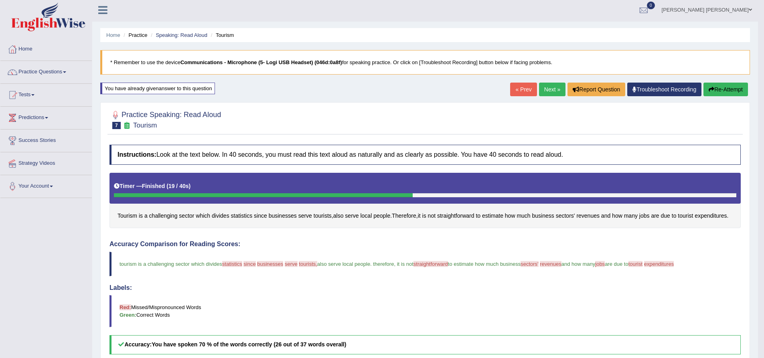
scroll to position [0, 0]
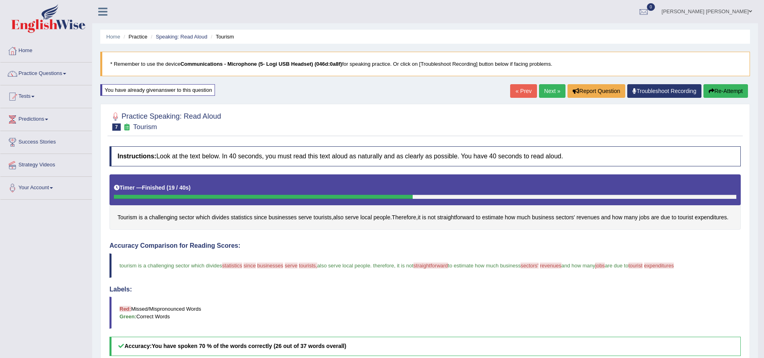
click at [546, 88] on link "Next »" at bounding box center [552, 91] width 26 height 14
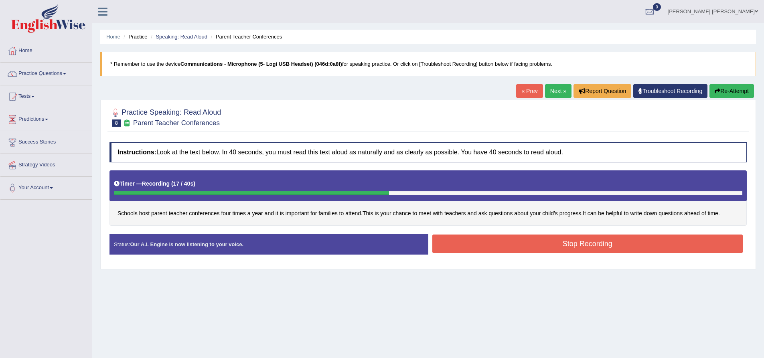
click at [506, 249] on button "Stop Recording" at bounding box center [587, 244] width 311 height 18
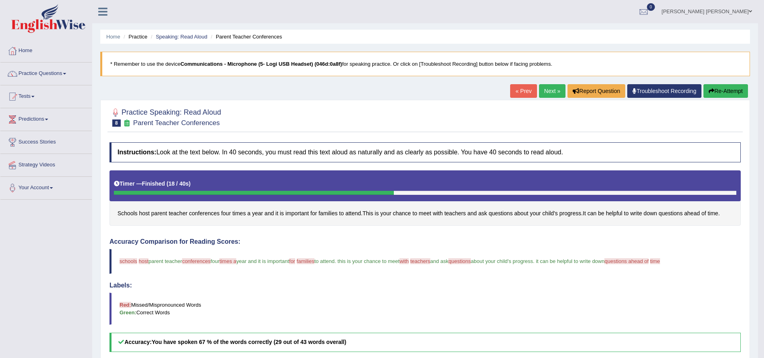
click at [709, 90] on icon "button" at bounding box center [711, 91] width 6 height 6
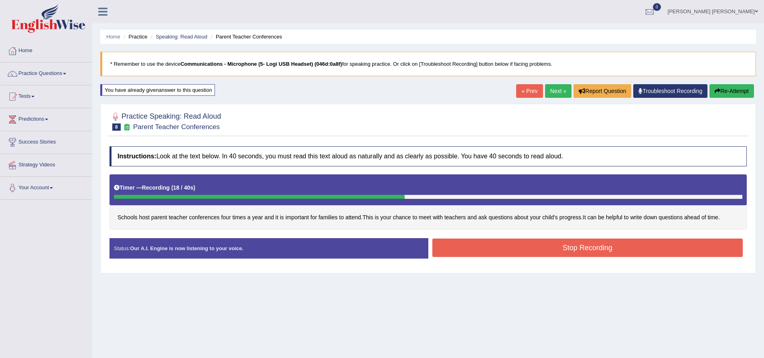
click at [603, 250] on button "Stop Recording" at bounding box center [587, 248] width 311 height 18
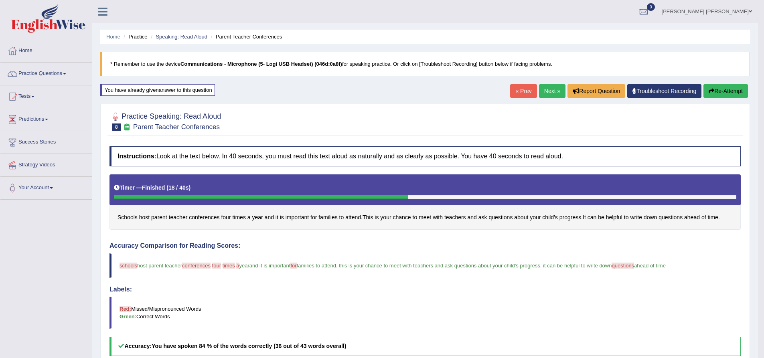
click at [735, 92] on button "Re-Attempt" at bounding box center [725, 91] width 44 height 14
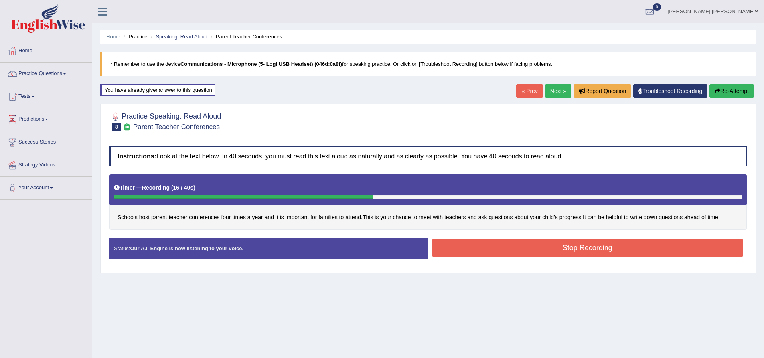
click at [508, 246] on button "Stop Recording" at bounding box center [587, 248] width 311 height 18
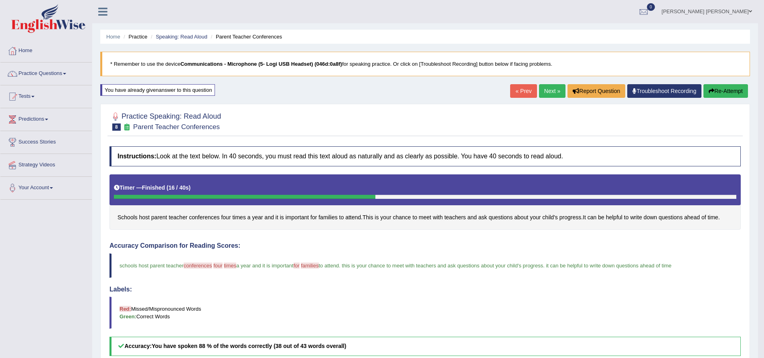
click at [547, 91] on link "Next »" at bounding box center [552, 91] width 26 height 14
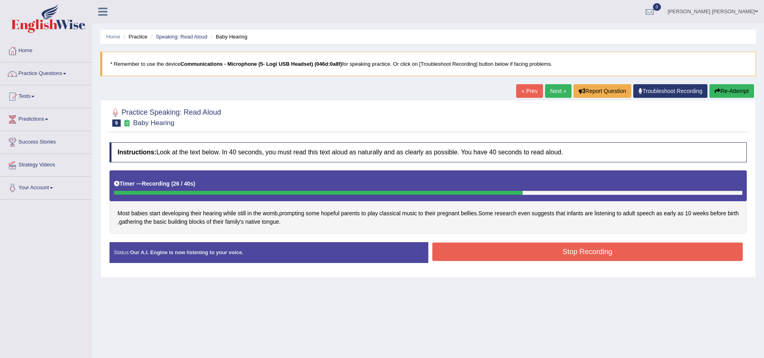
click at [525, 247] on button "Stop Recording" at bounding box center [587, 252] width 311 height 18
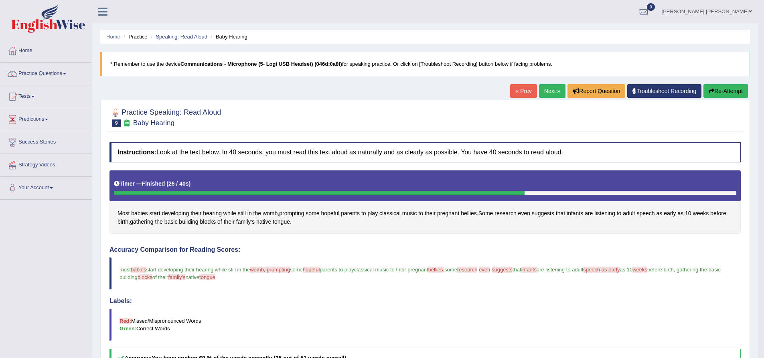
click at [733, 92] on button "Re-Attempt" at bounding box center [725, 91] width 44 height 14
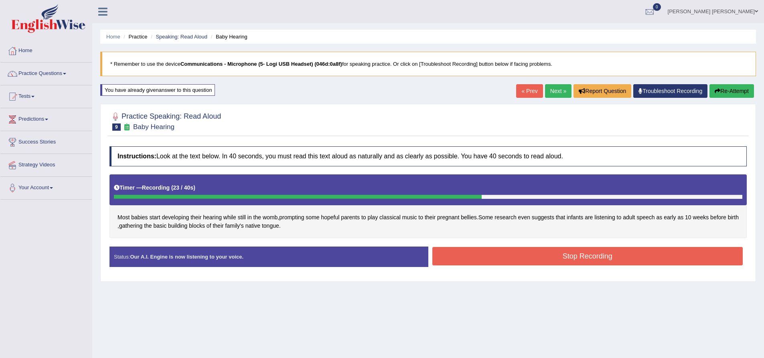
click at [481, 256] on button "Stop Recording" at bounding box center [587, 256] width 311 height 18
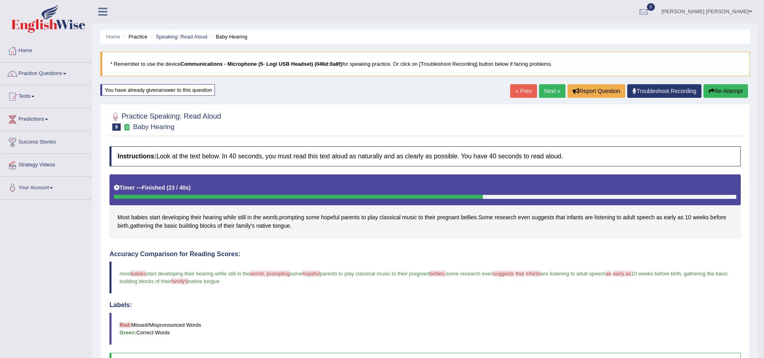
click at [548, 83] on div "Home Practice Speaking: Read Aloud Baby Hearing * Remember to use the device Co…" at bounding box center [424, 266] width 665 height 532
click at [549, 90] on link "Next »" at bounding box center [552, 91] width 26 height 14
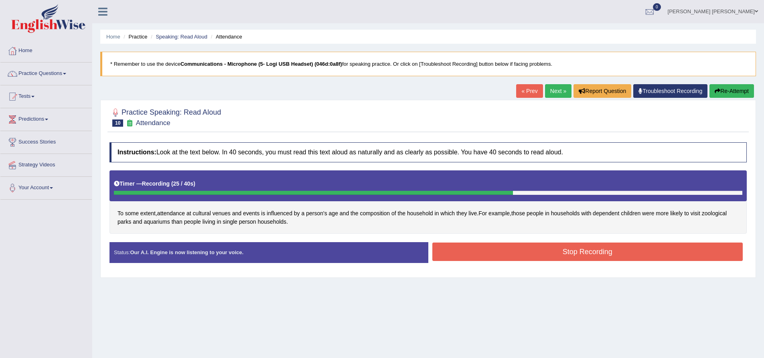
click at [571, 246] on button "Stop Recording" at bounding box center [587, 252] width 311 height 18
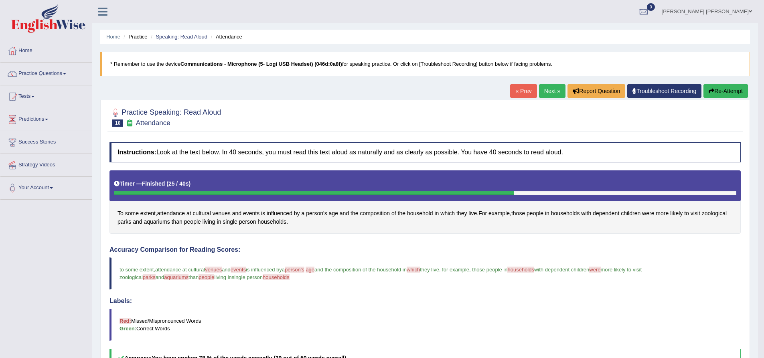
click at [726, 92] on button "Re-Attempt" at bounding box center [725, 91] width 44 height 14
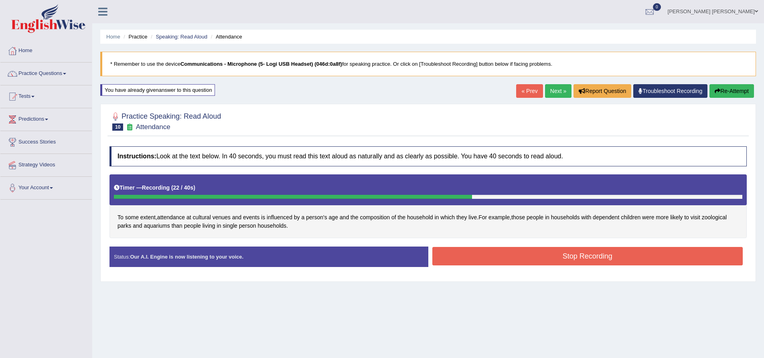
click at [450, 258] on button "Stop Recording" at bounding box center [587, 256] width 311 height 18
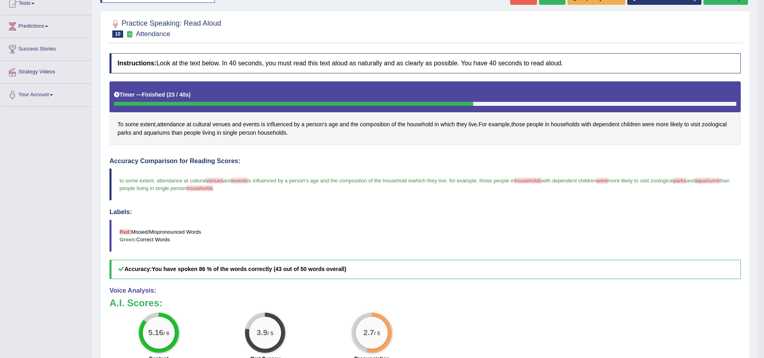
scroll to position [40, 0]
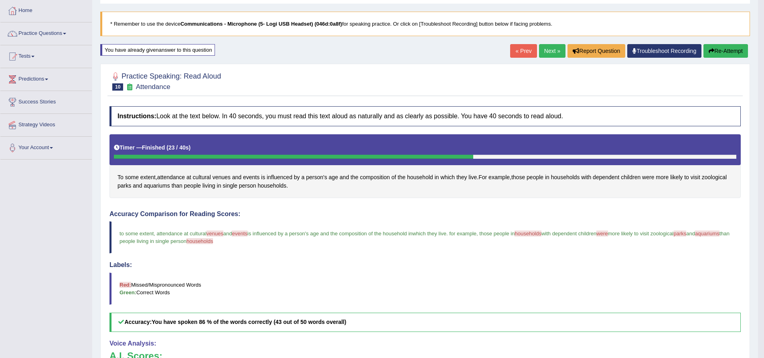
click at [715, 52] on button "Re-Attempt" at bounding box center [725, 51] width 44 height 14
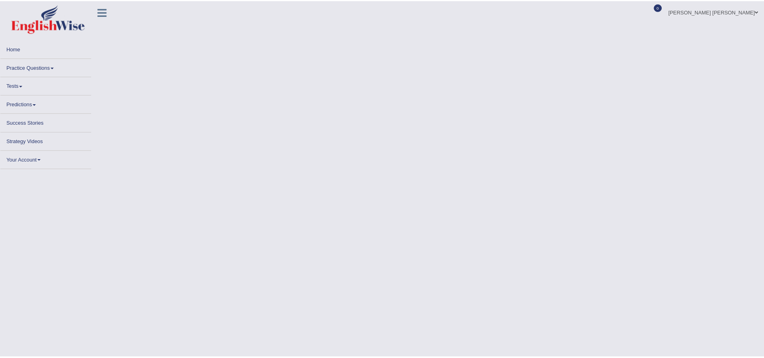
scroll to position [40, 0]
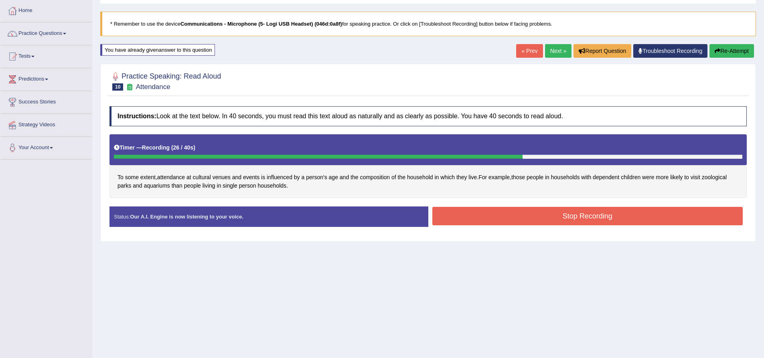
click at [490, 210] on button "Stop Recording" at bounding box center [587, 216] width 311 height 18
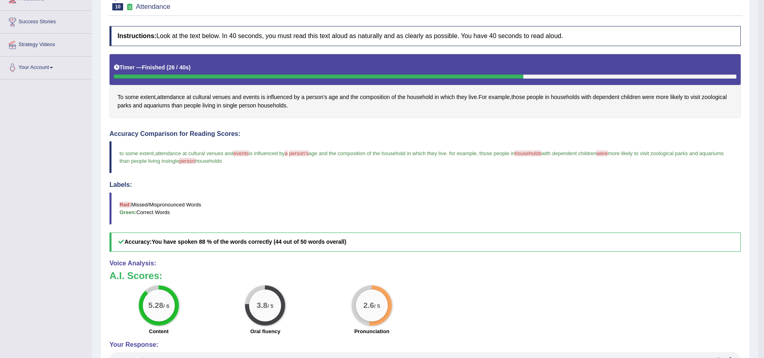
scroll to position [0, 0]
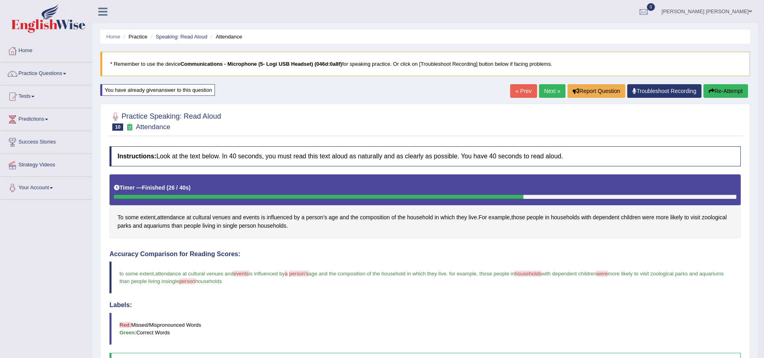
click at [31, 51] on link "Home" at bounding box center [45, 50] width 91 height 20
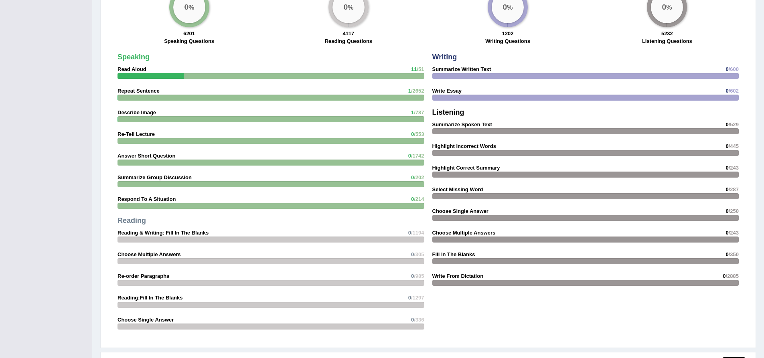
scroll to position [641, 0]
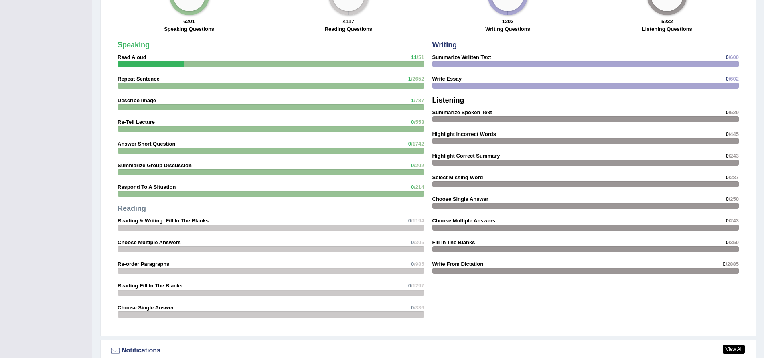
click at [248, 63] on div at bounding box center [270, 64] width 307 height 6
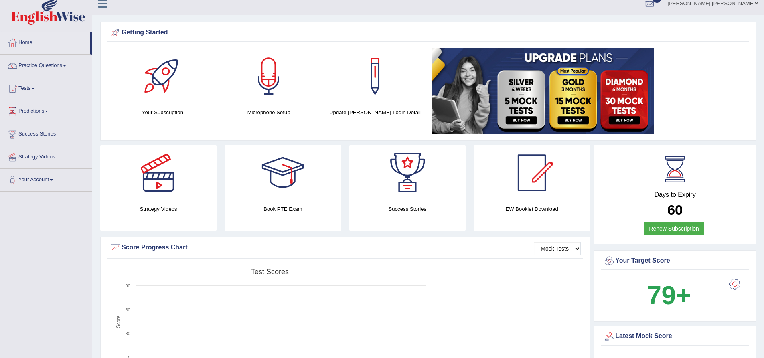
scroll to position [0, 0]
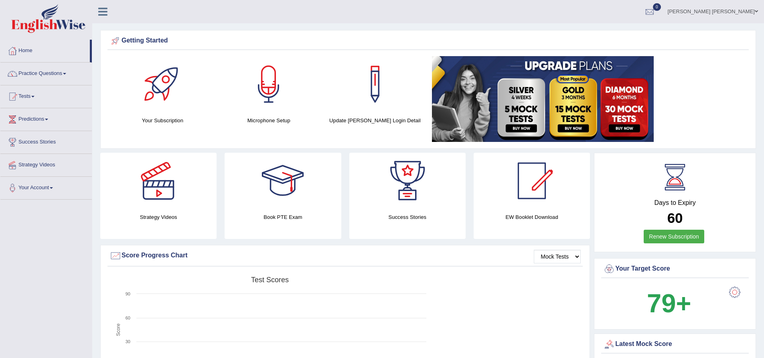
click at [745, 10] on link "Suresh Kumar Hirpara" at bounding box center [712, 10] width 102 height 21
click at [704, 105] on link "Log out" at bounding box center [712, 96] width 101 height 18
